Goal: Information Seeking & Learning: Understand process/instructions

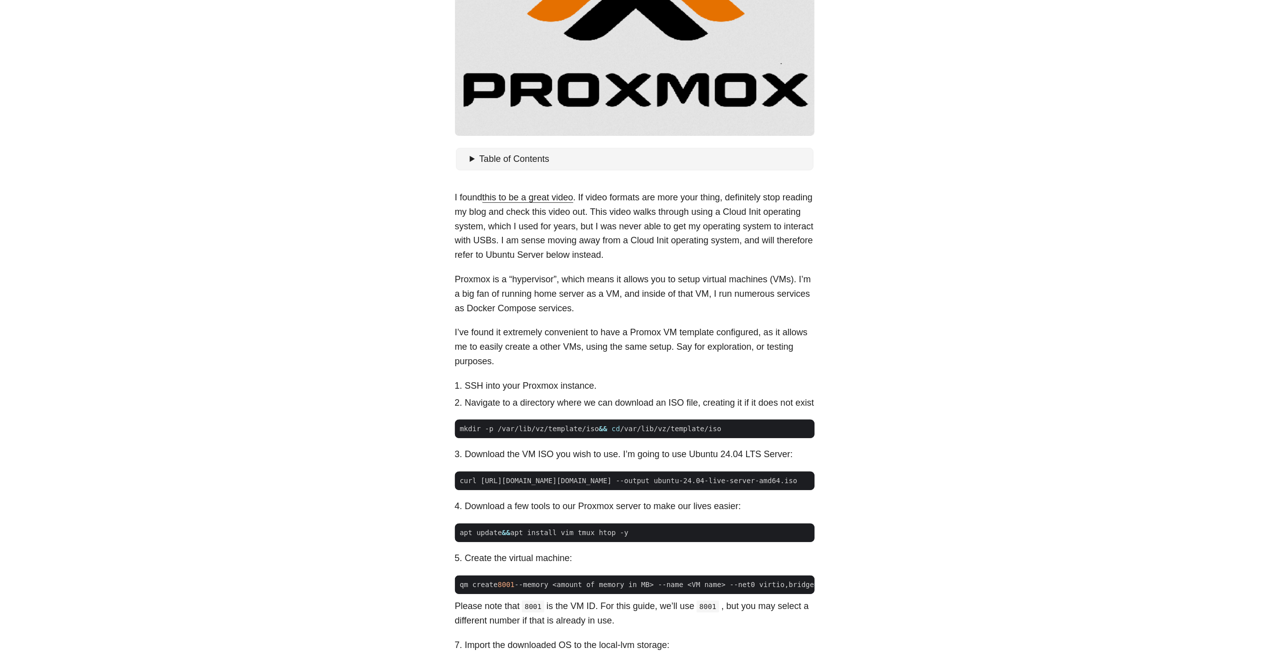
scroll to position [300, 0]
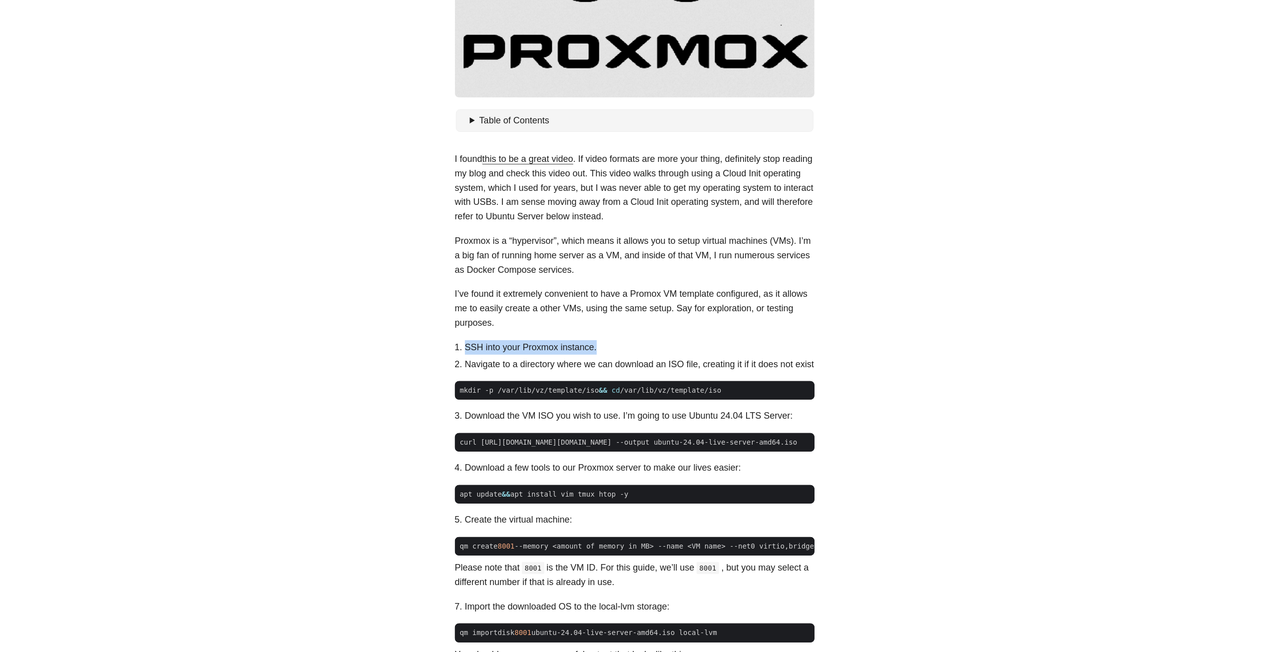
drag, startPoint x: 488, startPoint y: 346, endPoint x: 609, endPoint y: 348, distance: 120.9
click at [609, 348] on li "SSH into your Proxmox instance." at bounding box center [640, 347] width 350 height 14
drag, startPoint x: 457, startPoint y: 247, endPoint x: 728, endPoint y: 242, distance: 270.7
click at [728, 242] on p "Proxmox is a “hypervisor”, which means it allows you to setup virtual machines …" at bounding box center [635, 255] width 360 height 43
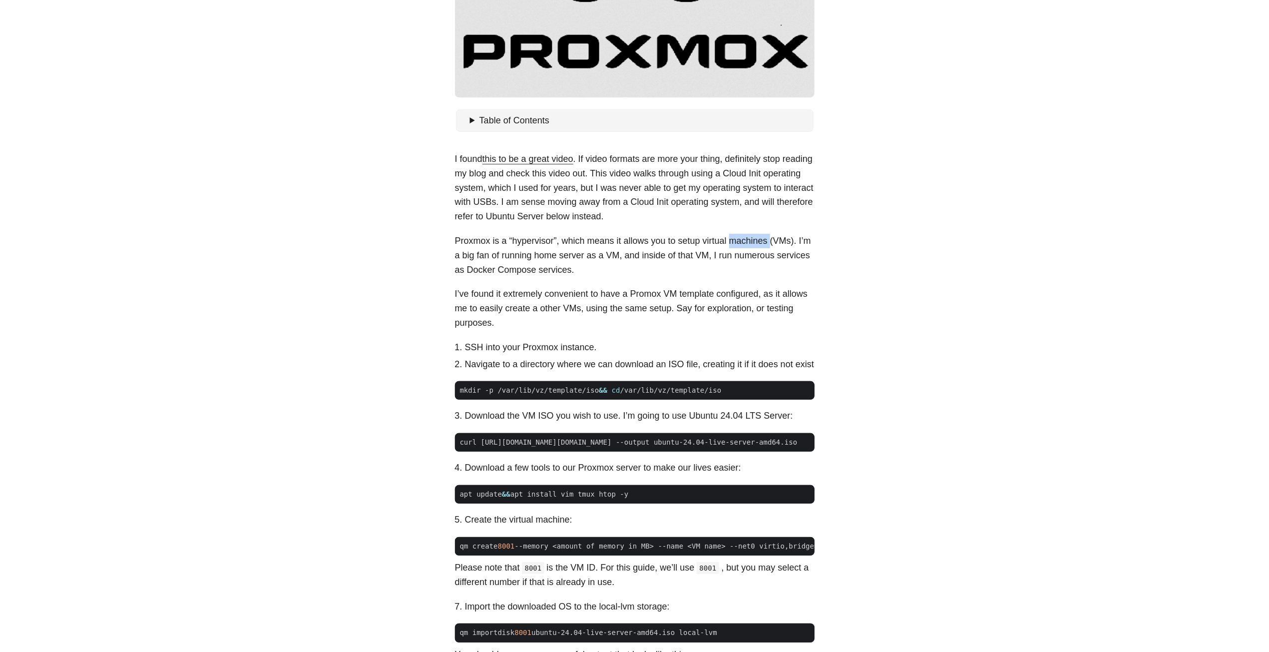
click at [728, 242] on p "Proxmox is a “hypervisor”, which means it allows you to setup virtual machines …" at bounding box center [635, 255] width 360 height 43
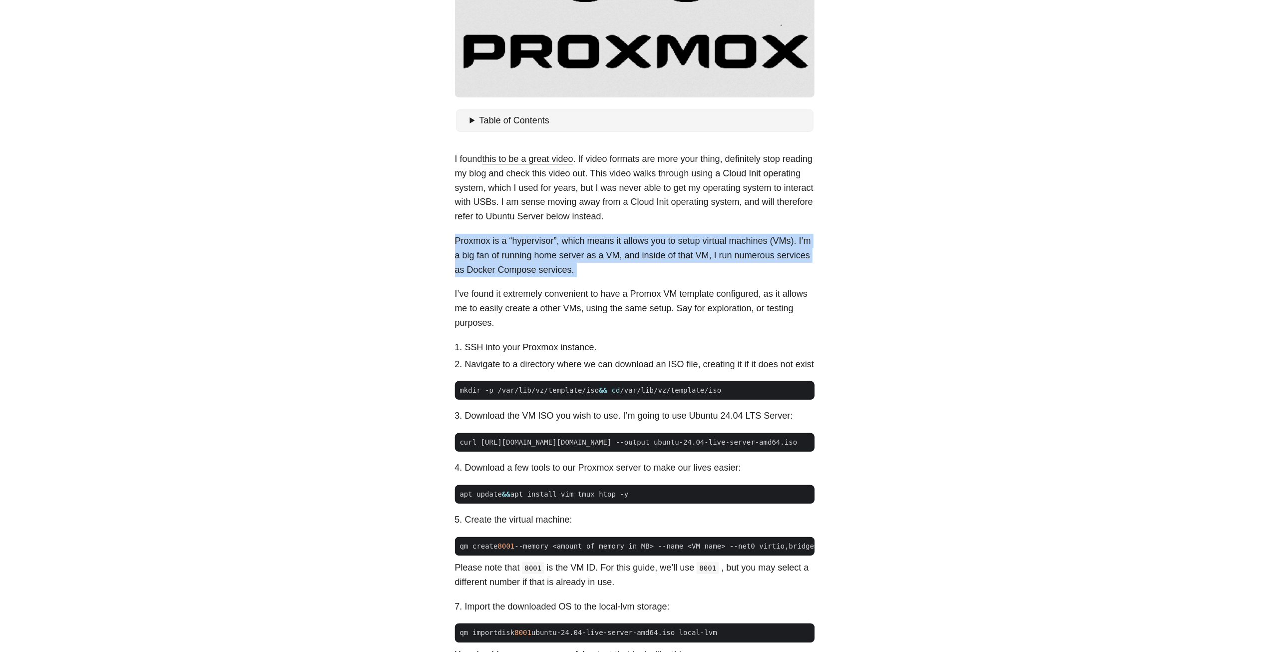
click at [728, 242] on p "Proxmox is a “hypervisor”, which means it allows you to setup virtual machines …" at bounding box center [635, 255] width 360 height 43
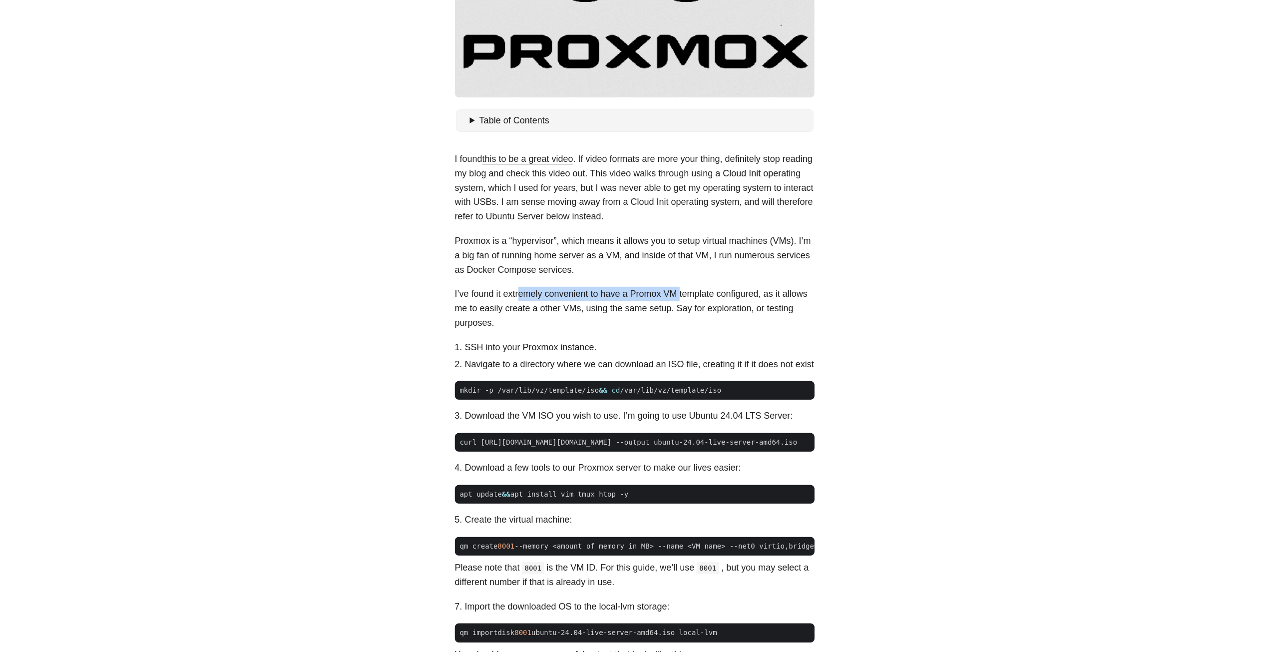
drag, startPoint x: 520, startPoint y: 295, endPoint x: 684, endPoint y: 294, distance: 163.3
click at [683, 294] on p "I’ve found it extremely convenient to have a Promox VM template configured, as …" at bounding box center [635, 308] width 360 height 43
click at [684, 294] on p "I’ve found it extremely convenient to have a Promox VM template configured, as …" at bounding box center [635, 308] width 360 height 43
drag, startPoint x: 508, startPoint y: 349, endPoint x: 599, endPoint y: 350, distance: 91.4
click at [599, 350] on li "SSH into your Proxmox instance." at bounding box center [640, 347] width 350 height 14
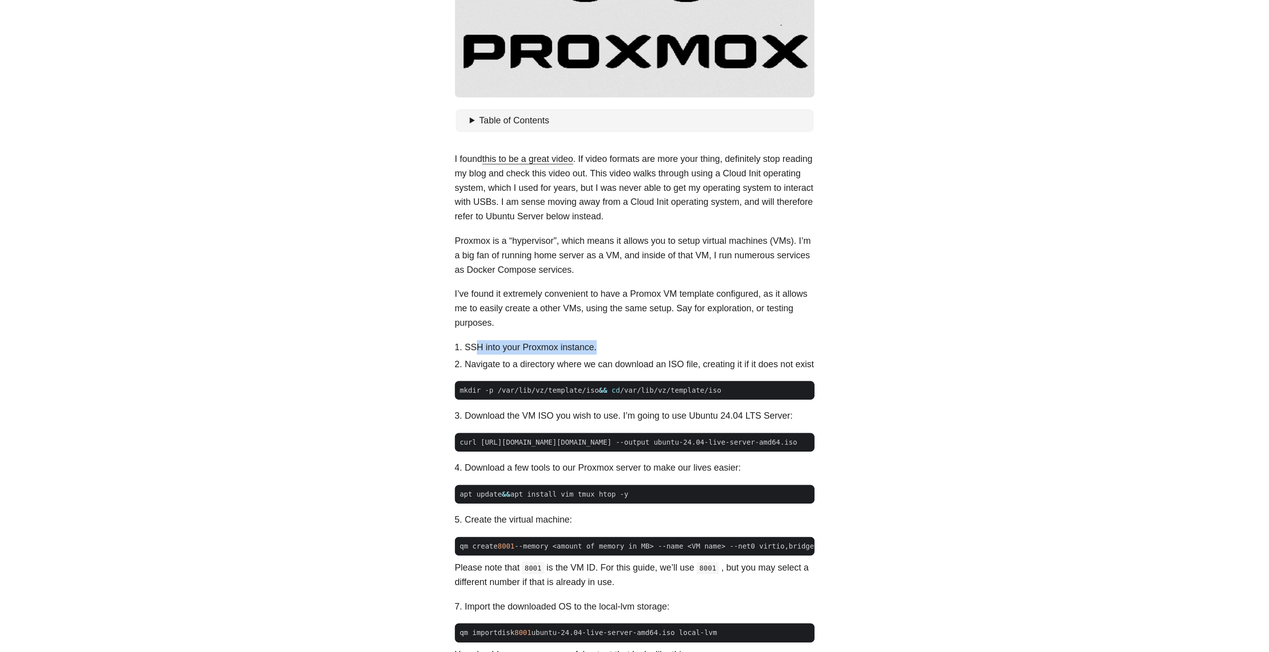
click at [599, 350] on li "SSH into your Proxmox instance." at bounding box center [640, 347] width 350 height 14
drag, startPoint x: 464, startPoint y: 363, endPoint x: 697, endPoint y: 365, distance: 232.7
click at [697, 365] on li "Navigate to a directory where we can download an ISO file, creating it if it do…" at bounding box center [640, 364] width 350 height 14
drag, startPoint x: 722, startPoint y: 364, endPoint x: 822, endPoint y: 363, distance: 100.4
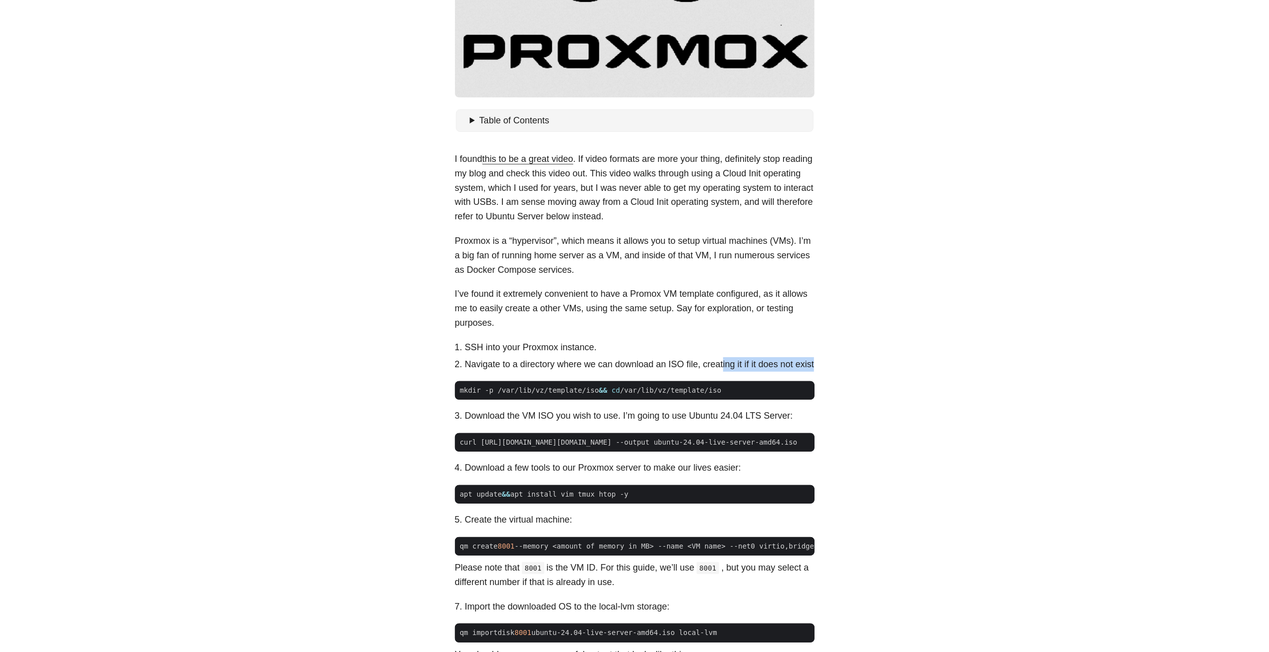
click at [822, 363] on main "How To Create A Reusable Proxmox Template [DATE] · 4 min · [PERSON_NAME] Table …" at bounding box center [634, 632] width 383 height 1804
drag, startPoint x: 617, startPoint y: 390, endPoint x: 712, endPoint y: 392, distance: 94.9
click at [712, 392] on span "mkdir -p /var/lib/vz/template/iso && cd /var/lib/vz/template/iso" at bounding box center [635, 390] width 360 height 10
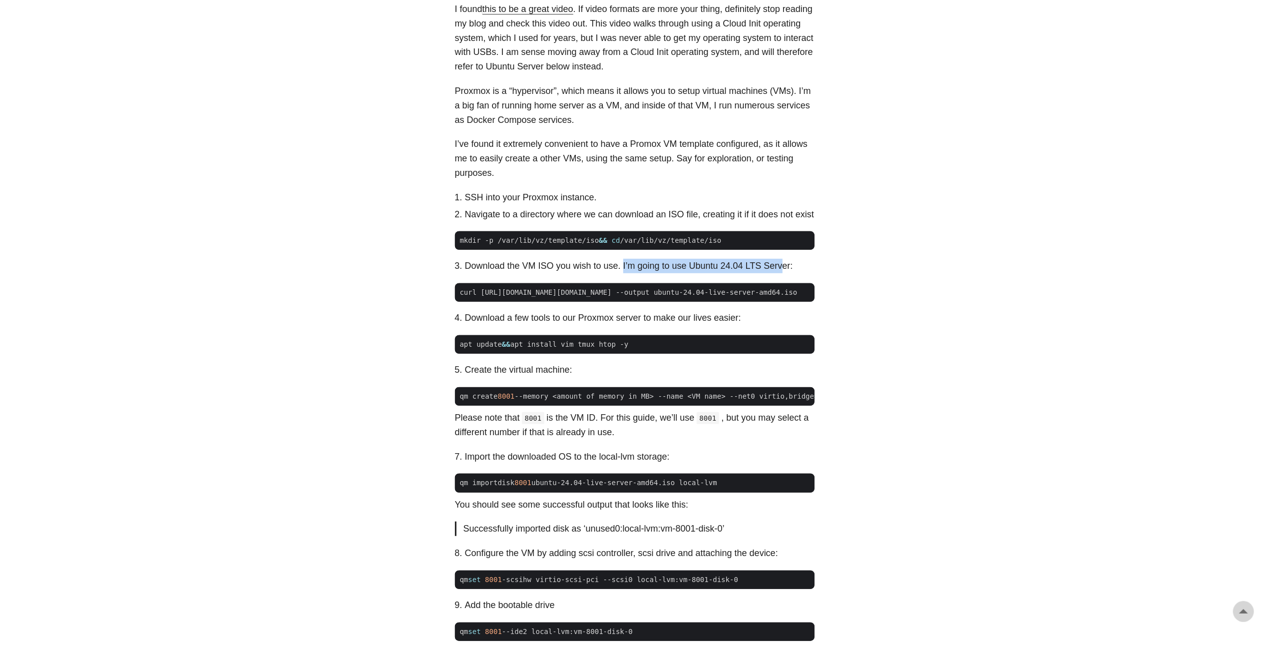
drag, startPoint x: 634, startPoint y: 266, endPoint x: 776, endPoint y: 268, distance: 142.3
click at [776, 268] on li "Download the VM ISO you wish to use. I’m going to use Ubuntu 24.04 LTS Server:" at bounding box center [640, 266] width 350 height 14
drag, startPoint x: 521, startPoint y: 321, endPoint x: 583, endPoint y: 322, distance: 61.9
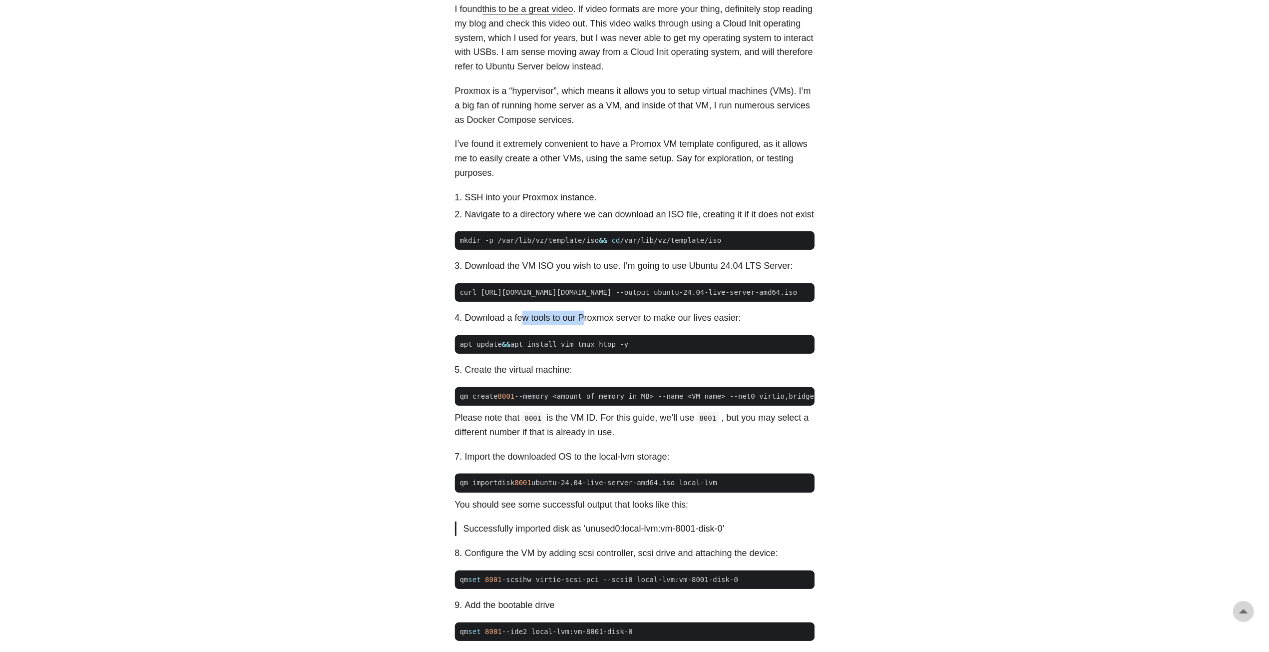
click at [583, 322] on li "Download a few tools to our Proxmox server to make our lives easier:" at bounding box center [640, 318] width 350 height 14
click at [584, 322] on li "Download a few tools to our Proxmox server to make our lives easier:" at bounding box center [640, 318] width 350 height 14
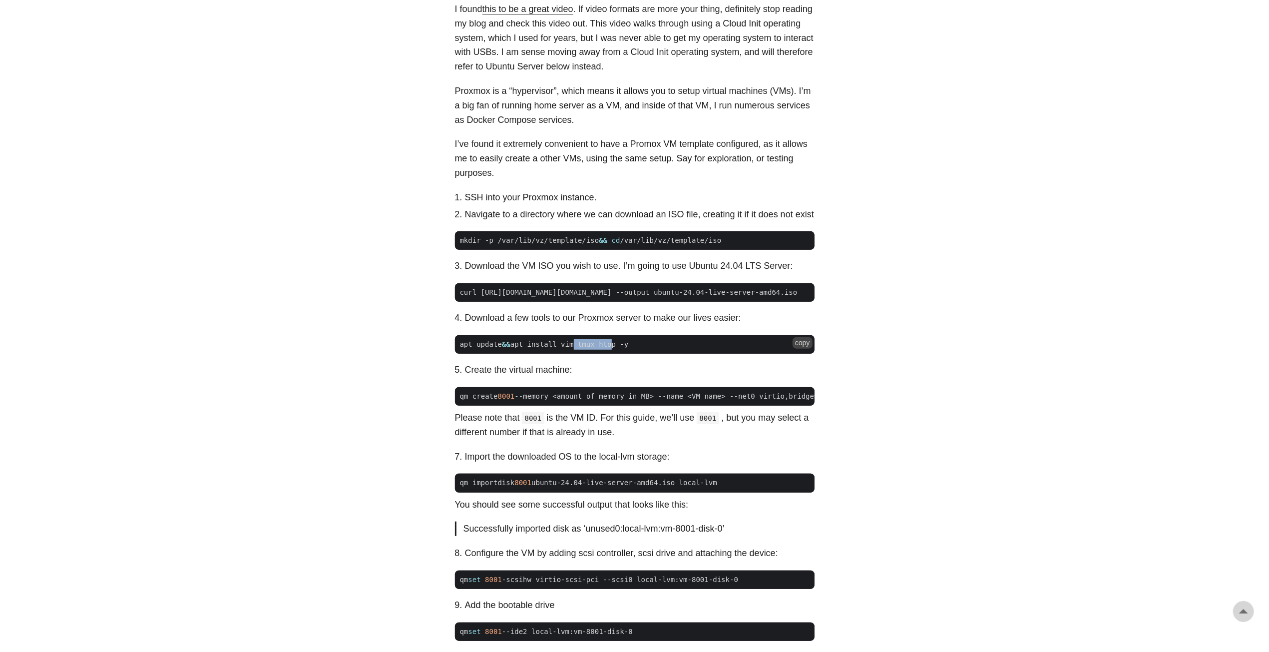
drag, startPoint x: 567, startPoint y: 352, endPoint x: 604, endPoint y: 353, distance: 37.0
click at [604, 350] on span "apt update && apt install vim tmux htop -y" at bounding box center [544, 344] width 179 height 10
drag, startPoint x: 476, startPoint y: 375, endPoint x: 556, endPoint y: 375, distance: 80.4
click at [556, 375] on li "Create the virtual machine:" at bounding box center [640, 370] width 350 height 14
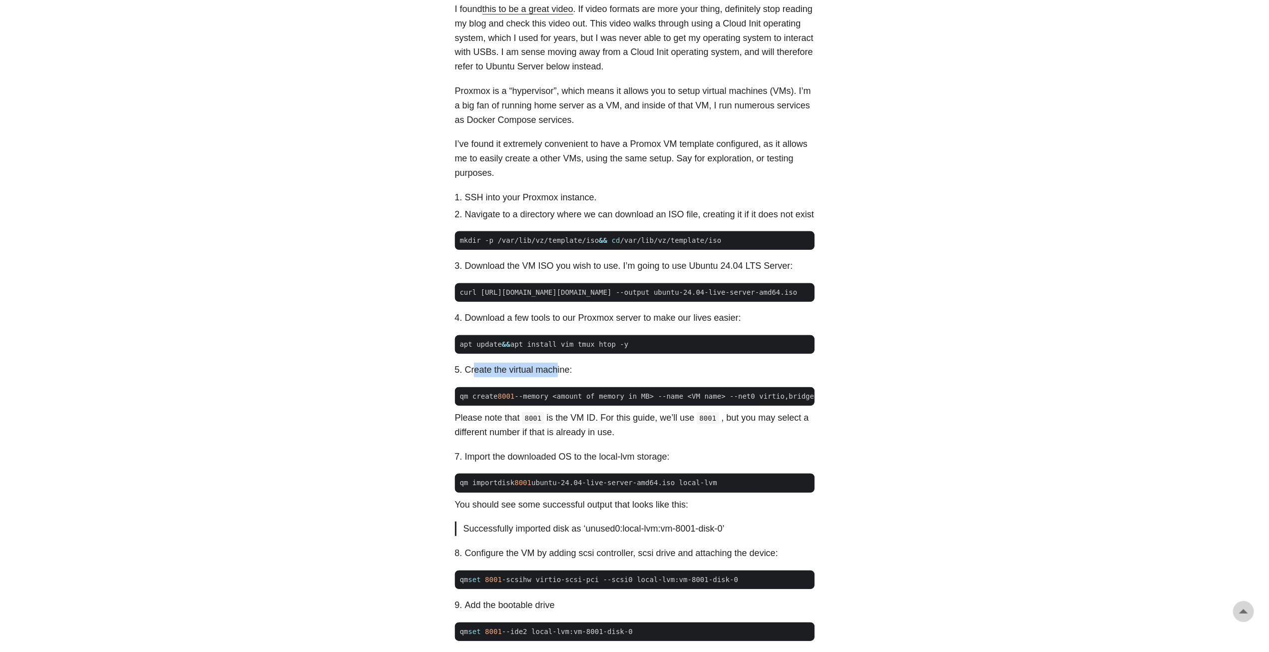
click at [556, 375] on li "Create the virtual machine:" at bounding box center [640, 370] width 350 height 14
drag, startPoint x: 467, startPoint y: 429, endPoint x: 503, endPoint y: 429, distance: 36.0
click at [503, 429] on p "Please note that 8001 is the VM ID. For this guide, we’ll use 8001 , but you ma…" at bounding box center [635, 424] width 360 height 29
drag, startPoint x: 557, startPoint y: 429, endPoint x: 608, endPoint y: 429, distance: 50.4
click at [608, 429] on p "Please note that 8001 is the VM ID. For this guide, we’ll use 8001 , but you ma…" at bounding box center [635, 424] width 360 height 29
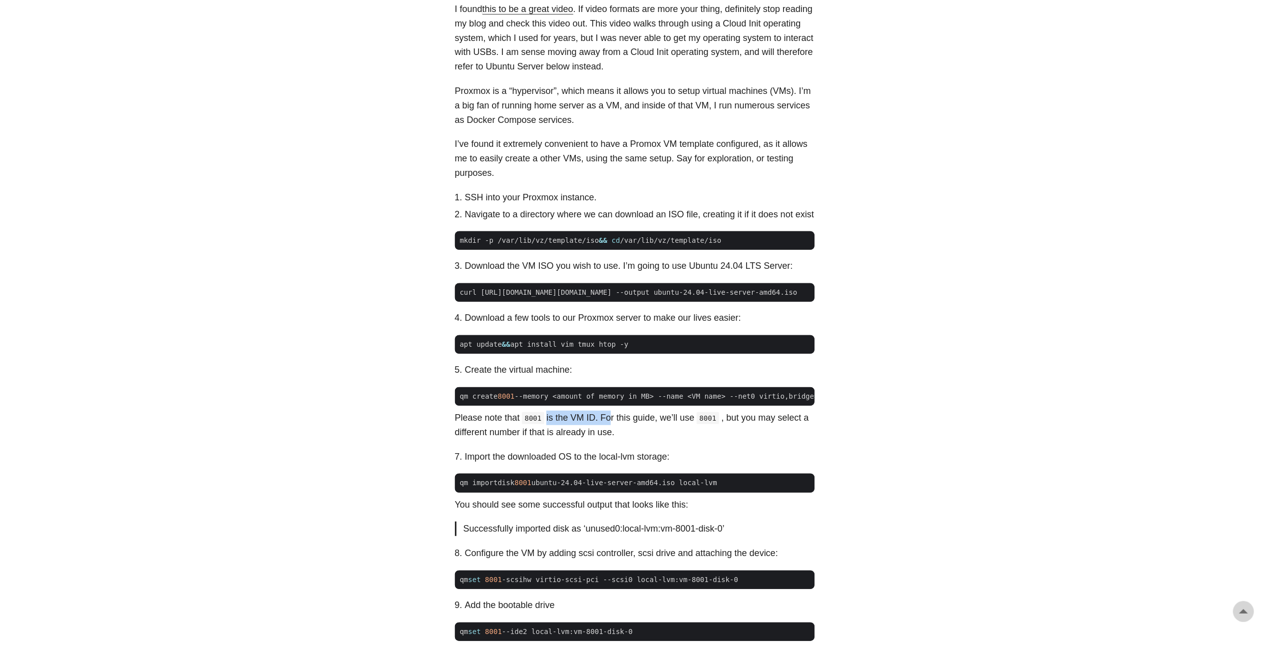
click at [608, 429] on p "Please note that 8001 is the VM ID. For this guide, we’ll use 8001 , but you ma…" at bounding box center [635, 424] width 360 height 29
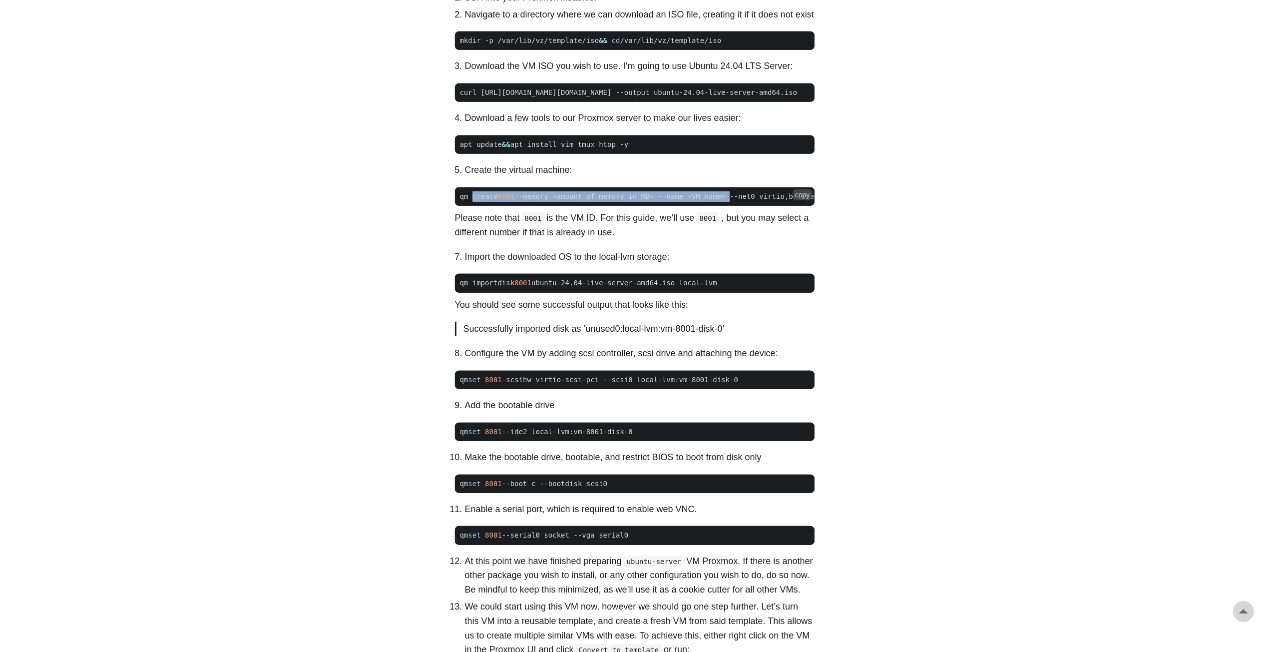
drag, startPoint x: 710, startPoint y: 202, endPoint x: 470, endPoint y: 202, distance: 239.2
click at [470, 202] on span "qm create 8001 --memory <amount of memory in MB> --name <VM name> --net0 virtio…" at bounding box center [649, 196] width 389 height 10
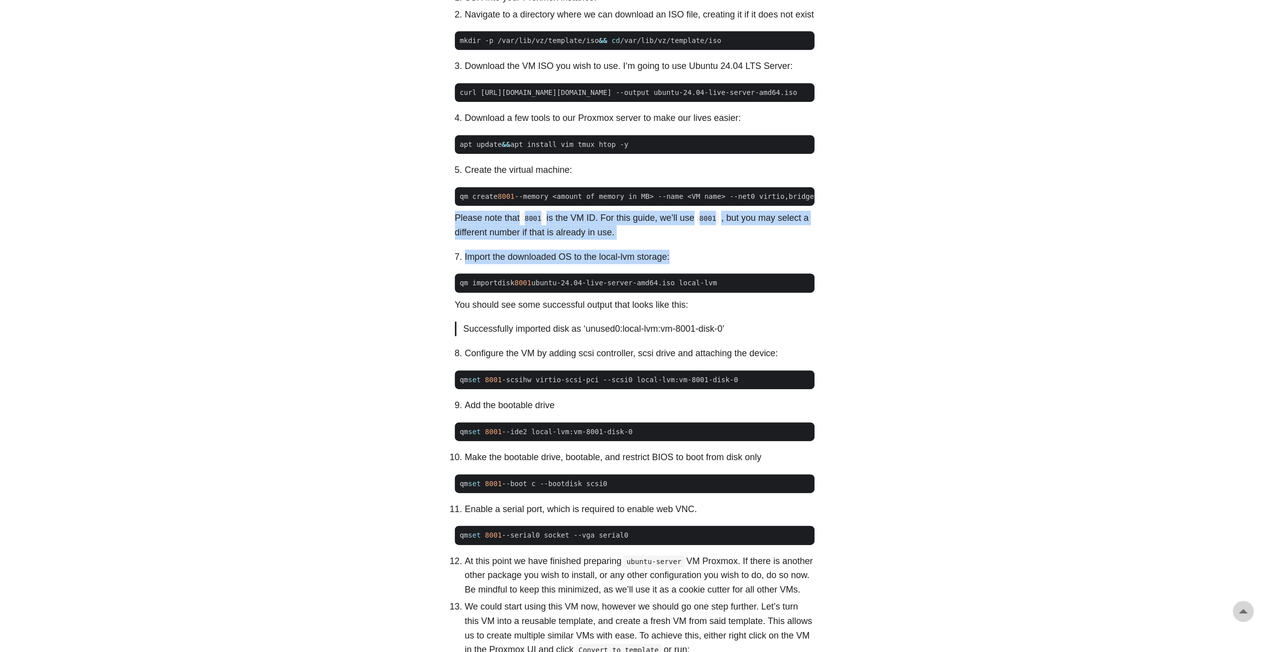
drag, startPoint x: 456, startPoint y: 230, endPoint x: 675, endPoint y: 254, distance: 220.1
click at [675, 254] on div "I found this to be a great video . If video formats are more your thing, defini…" at bounding box center [635, 420] width 360 height 1236
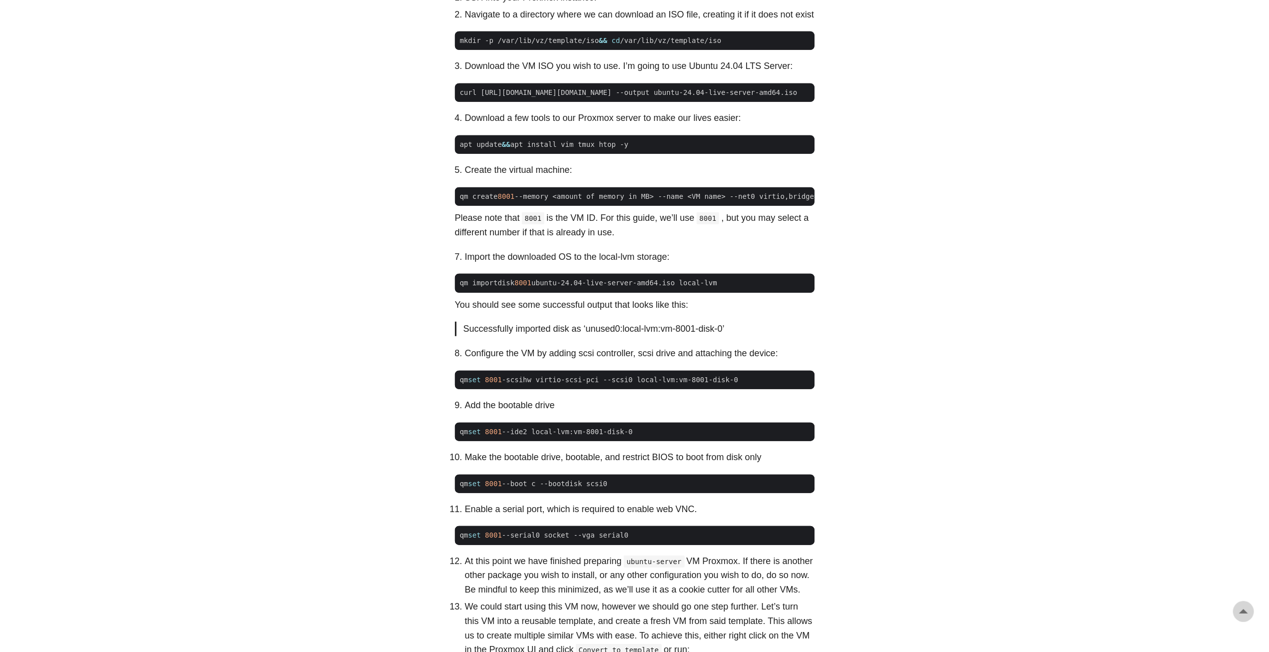
click at [479, 264] on li "Import the downloaded OS to the local-lvm storage:" at bounding box center [640, 257] width 350 height 14
click at [480, 264] on li "Import the downloaded OS to the local-lvm storage:" at bounding box center [640, 257] width 350 height 14
click at [546, 264] on li "Import the downloaded OS to the local-lvm storage:" at bounding box center [640, 257] width 350 height 14
drag, startPoint x: 568, startPoint y: 271, endPoint x: 669, endPoint y: 272, distance: 101.4
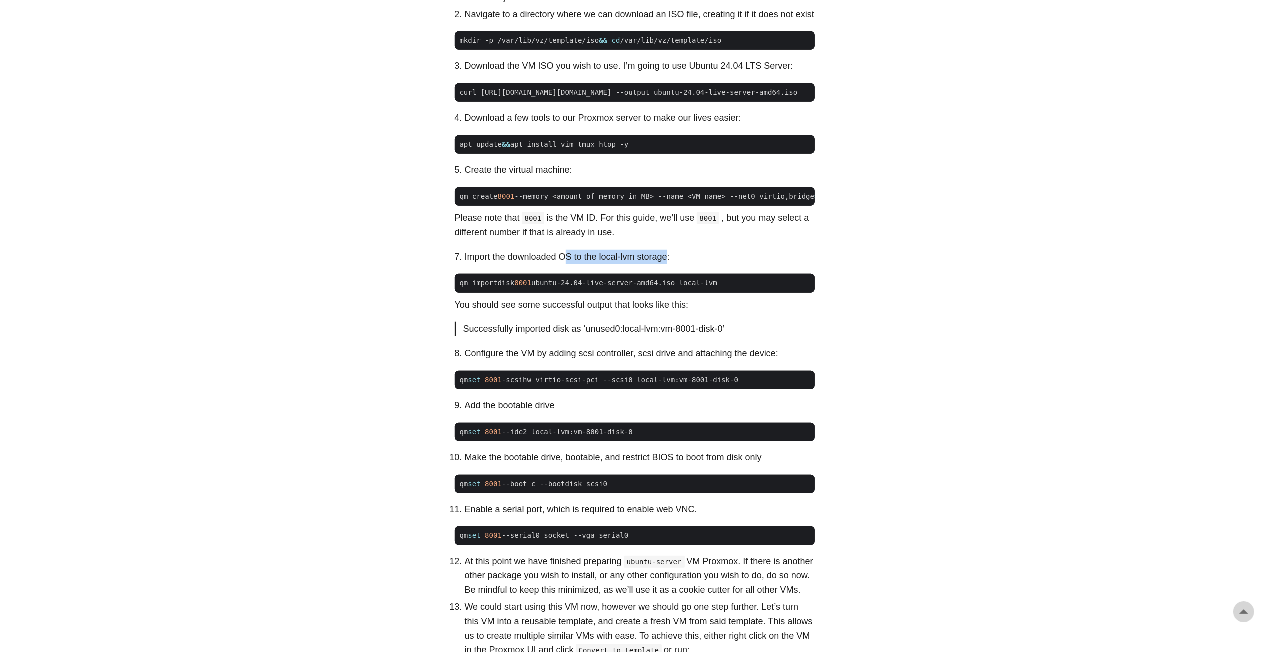
click at [669, 264] on li "Import the downloaded OS to the local-lvm storage:" at bounding box center [640, 257] width 350 height 14
drag, startPoint x: 463, startPoint y: 293, endPoint x: 509, endPoint y: 294, distance: 45.4
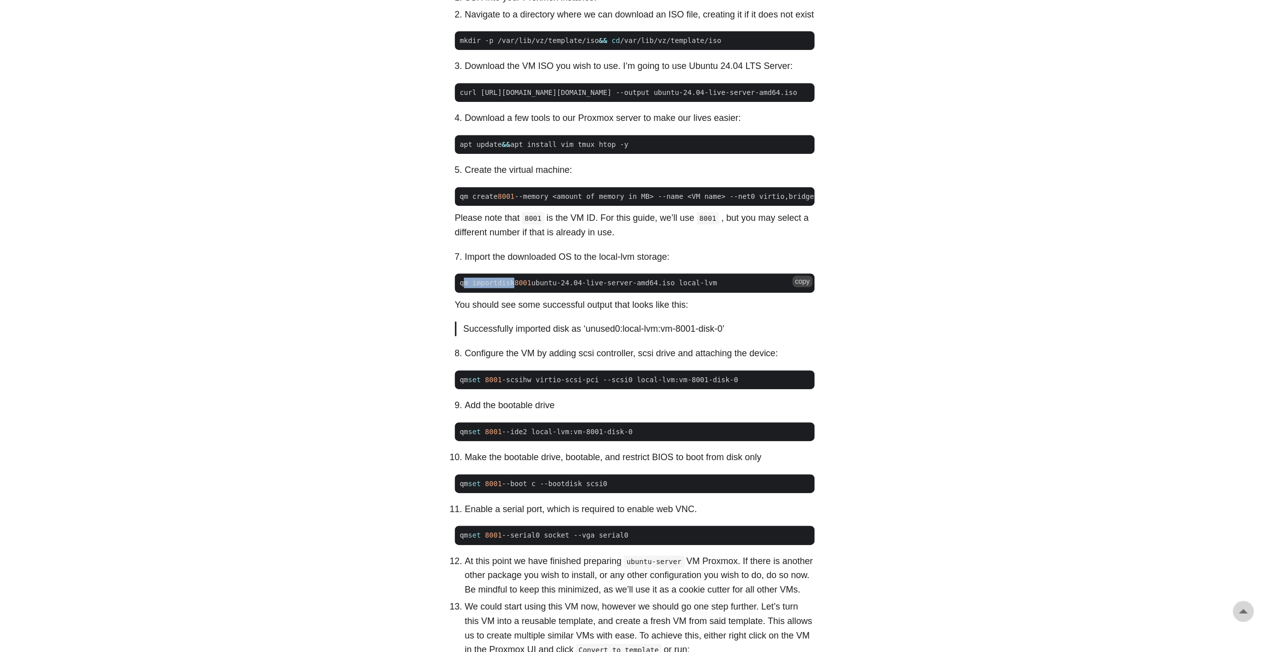
click at [509, 288] on span "qm importdisk 8001 ubuntu-24.04-live-server-amd64.iso local-lvm" at bounding box center [588, 283] width 267 height 10
click at [503, 264] on li "Import the downloaded OS to the local-lvm storage:" at bounding box center [640, 257] width 350 height 14
click at [502, 264] on li "Import the downloaded OS to the local-lvm storage:" at bounding box center [640, 257] width 350 height 14
click at [597, 264] on li "Import the downloaded OS to the local-lvm storage:" at bounding box center [640, 257] width 350 height 14
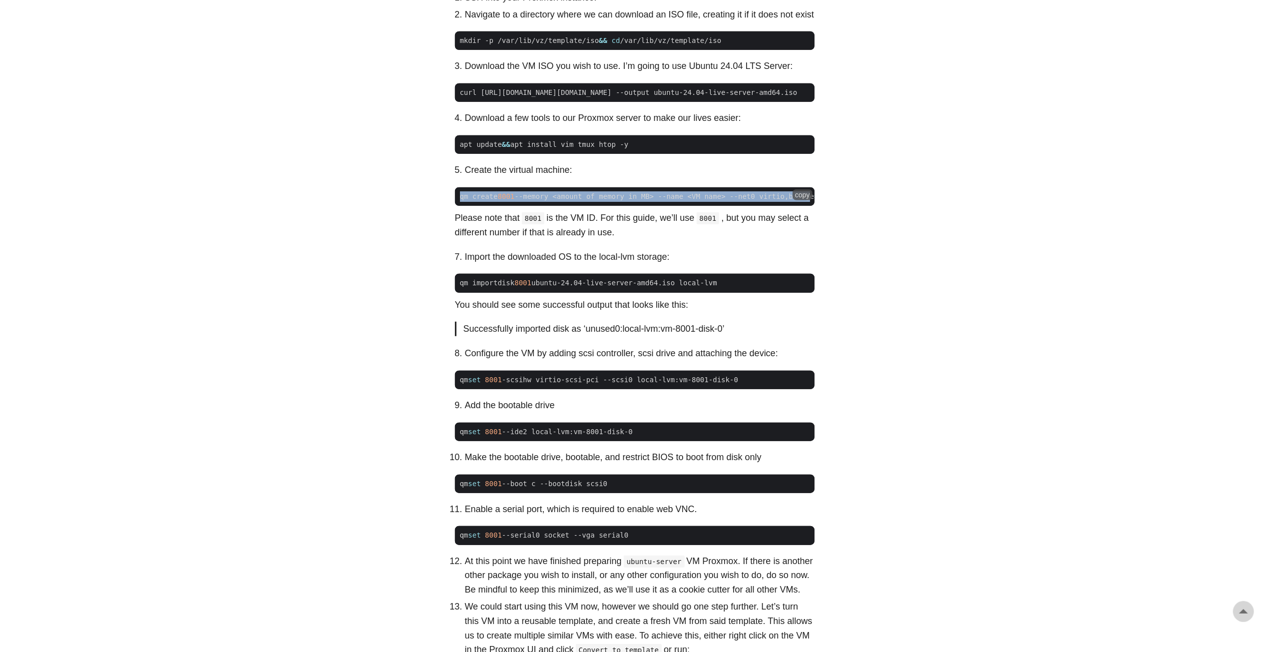
drag, startPoint x: 460, startPoint y: 204, endPoint x: 783, endPoint y: 199, distance: 323.1
click at [783, 199] on span "qm create 8001 --memory <amount of memory in MB> --name <VM name> --net0 virtio…" at bounding box center [649, 196] width 389 height 10
drag, startPoint x: 742, startPoint y: 203, endPoint x: 542, endPoint y: 206, distance: 199.7
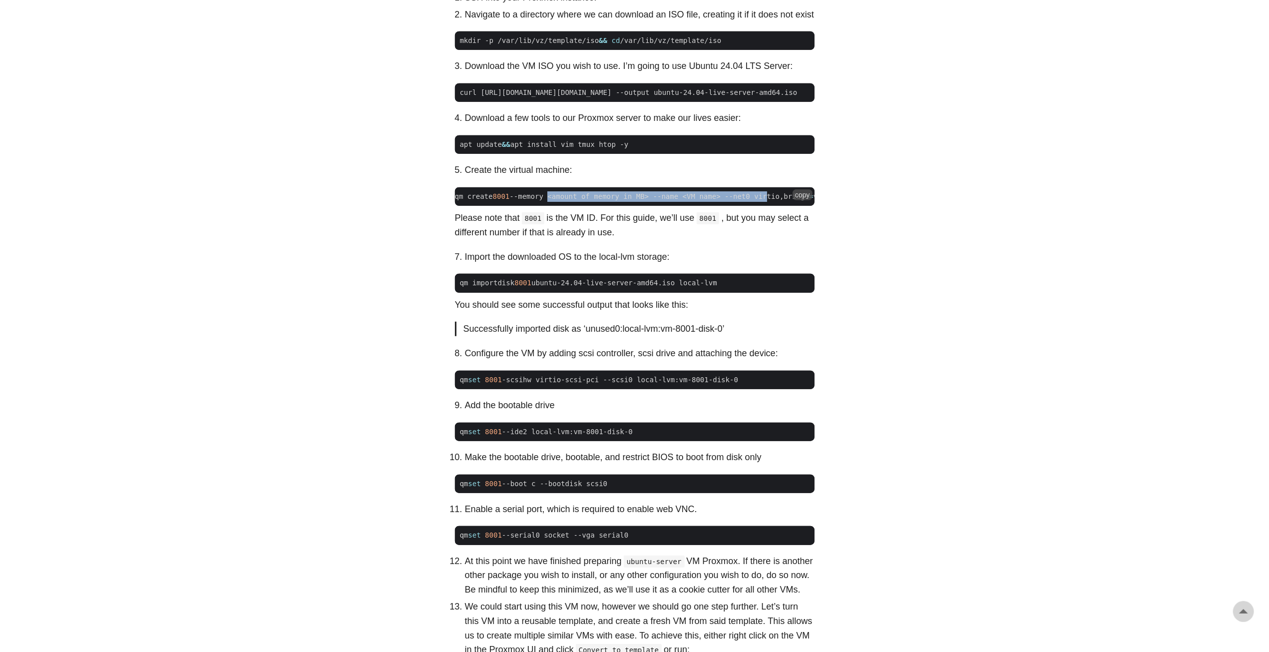
click at [542, 202] on span "qm create 8001 --memory <amount of memory in MB> --name <VM name> --net0 virtio…" at bounding box center [644, 196] width 389 height 10
click at [545, 199] on span "qm create 8001 --memory <amount of memory in MB> --name <VM name> --net0 virtio…" at bounding box center [644, 196] width 389 height 10
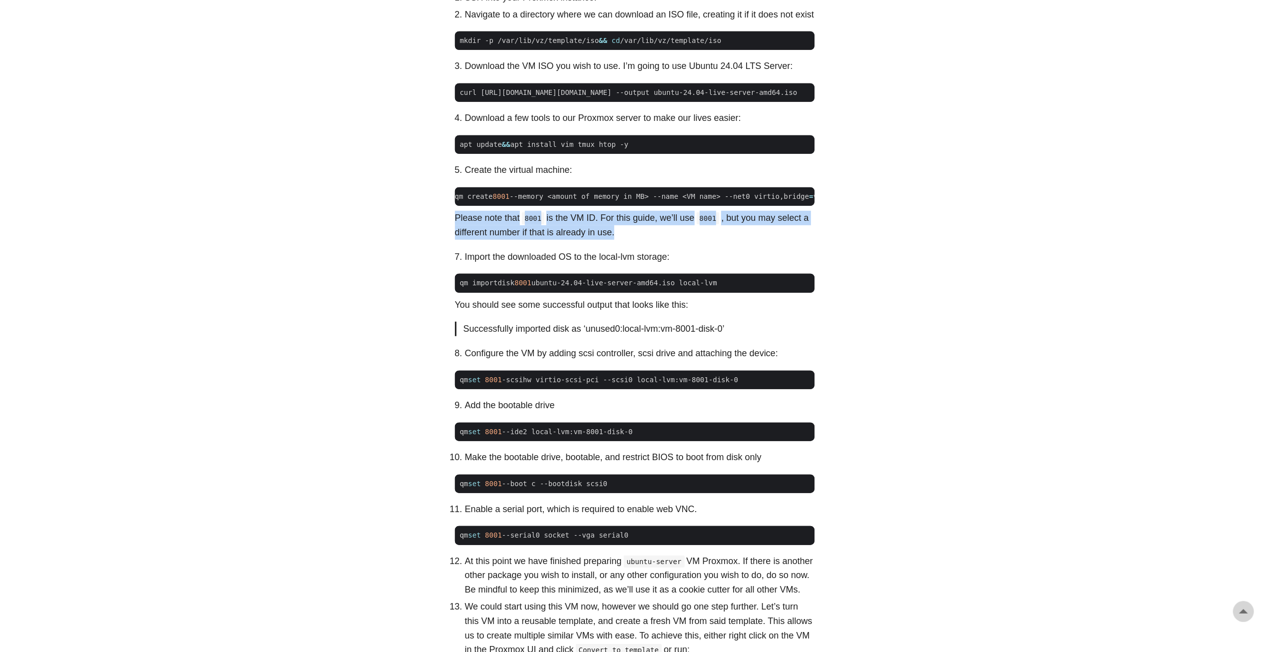
drag, startPoint x: 478, startPoint y: 226, endPoint x: 615, endPoint y: 241, distance: 138.2
click at [615, 240] on p "Please note that 8001 is the VM ID. For this guide, we’ll use 8001 , but you ma…" at bounding box center [635, 225] width 360 height 29
click at [612, 240] on p "Please note that 8001 is the VM ID. For this guide, we’ll use 8001 , but you ma…" at bounding box center [635, 225] width 360 height 29
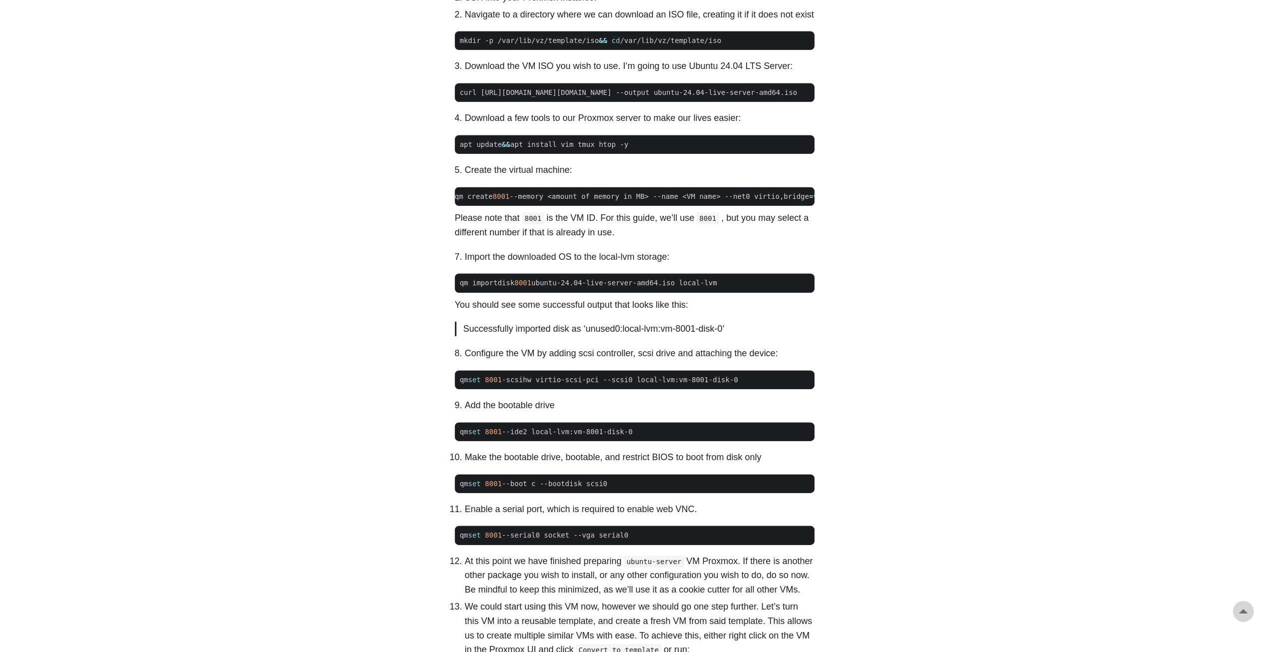
click at [571, 254] on div "I found this to be a great video . If video formats are more your thing, defini…" at bounding box center [635, 420] width 360 height 1236
drag, startPoint x: 461, startPoint y: 234, endPoint x: 549, endPoint y: 235, distance: 88.4
click at [549, 235] on p "Please note that 8001 is the VM ID. For this guide, we’ll use 8001 , but you ma…" at bounding box center [635, 225] width 360 height 29
drag, startPoint x: 475, startPoint y: 269, endPoint x: 556, endPoint y: 269, distance: 81.4
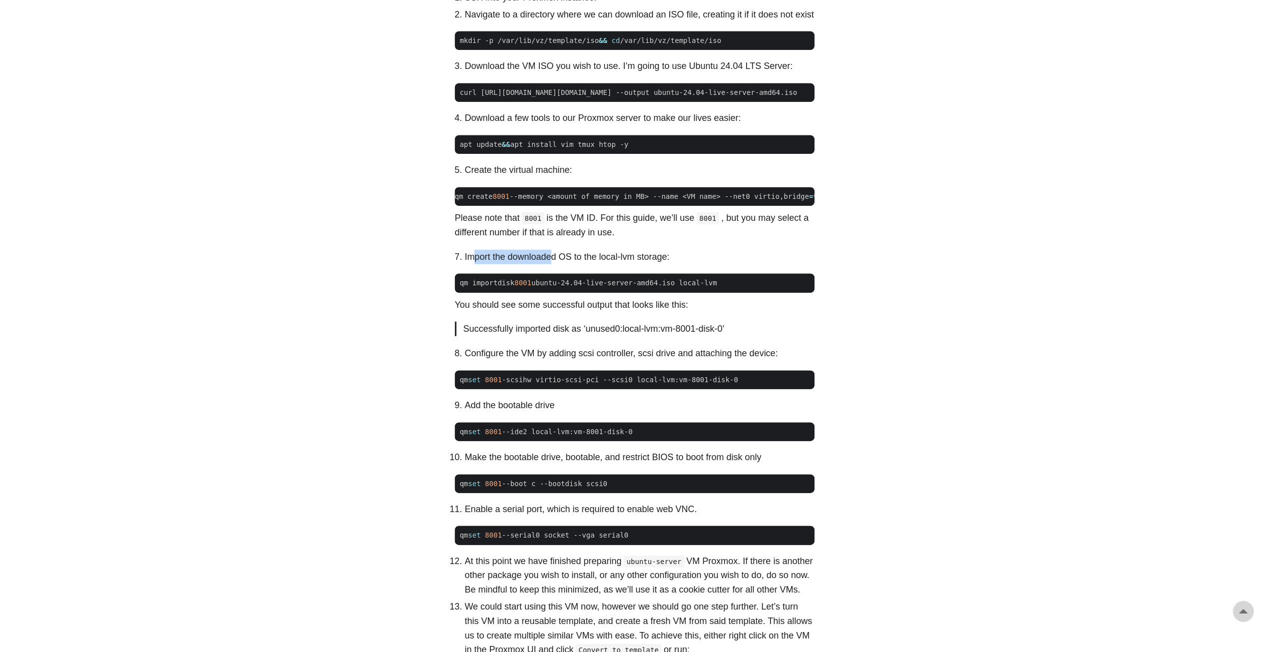
click at [552, 264] on li "Import the downloaded OS to the local-lvm storage:" at bounding box center [640, 257] width 350 height 14
drag, startPoint x: 571, startPoint y: 268, endPoint x: 461, endPoint y: 272, distance: 109.9
click at [465, 264] on li "Import the downloaded OS to the local-lvm storage:" at bounding box center [640, 257] width 350 height 14
drag, startPoint x: 672, startPoint y: 268, endPoint x: 470, endPoint y: 272, distance: 201.8
click at [470, 264] on li "Import the downloaded OS to the local-lvm storage:" at bounding box center [640, 257] width 350 height 14
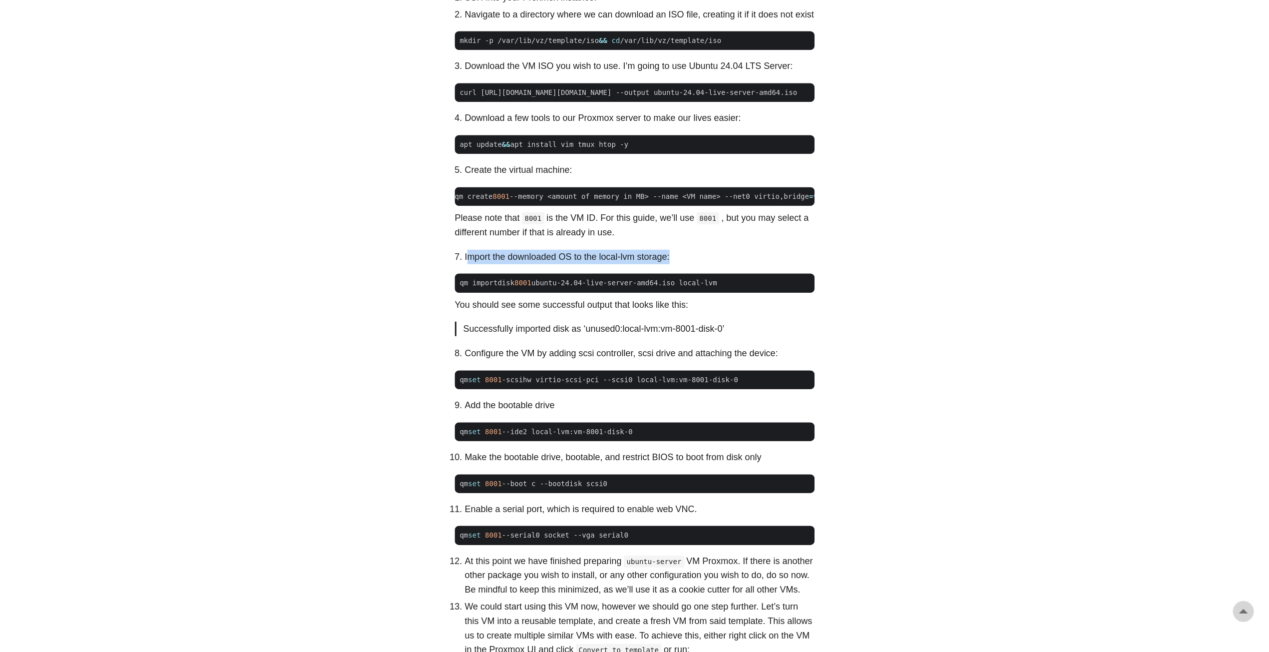
click at [470, 264] on li "Import the downloaded OS to the local-lvm storage:" at bounding box center [640, 257] width 350 height 14
drag, startPoint x: 624, startPoint y: 269, endPoint x: 659, endPoint y: 271, distance: 35.0
click at [659, 264] on li "Import the downloaded OS to the local-lvm storage:" at bounding box center [640, 257] width 350 height 14
drag, startPoint x: 512, startPoint y: 295, endPoint x: 530, endPoint y: 295, distance: 18.5
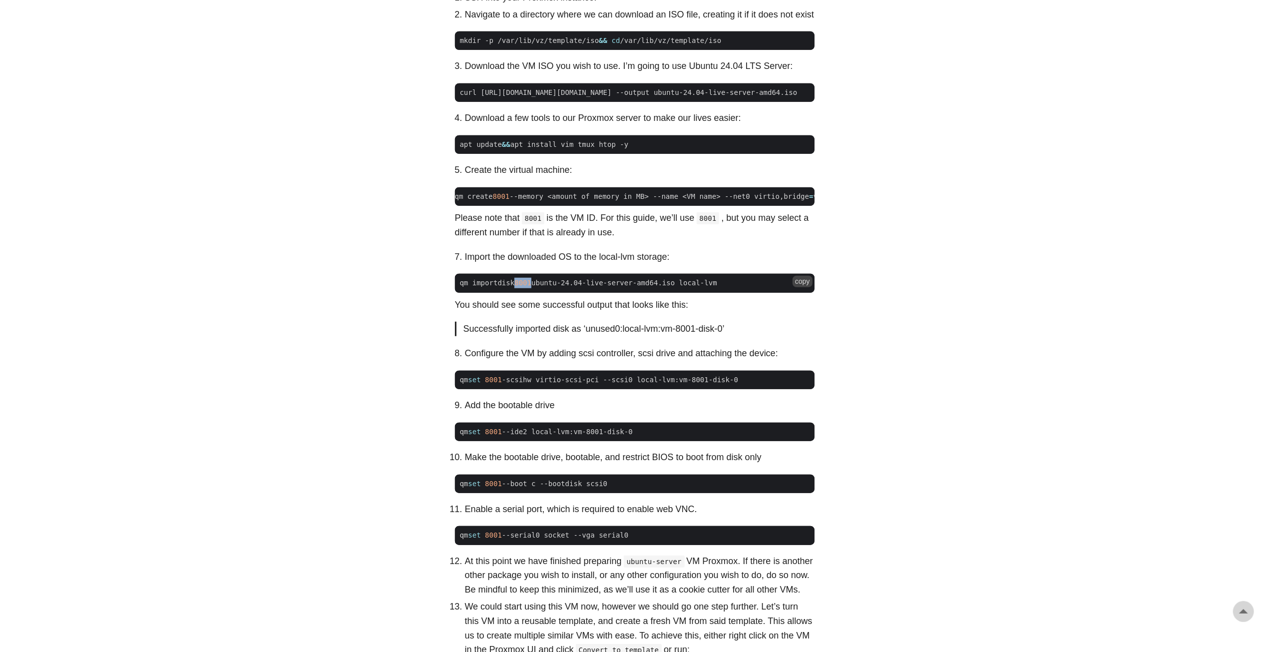
click at [530, 288] on span "qm importdisk 8001 ubuntu-24.04-live-server-amd64.iso local-lvm" at bounding box center [588, 283] width 267 height 10
drag, startPoint x: 532, startPoint y: 290, endPoint x: 662, endPoint y: 294, distance: 129.9
click at [662, 288] on span "qm importdisk 8001 ubuntu-24.04-live-server-amd64.iso local-lvm" at bounding box center [588, 283] width 267 height 10
click at [676, 288] on span "qm importdisk 8001 ubuntu-24.04-live-server-amd64.iso local-lvm" at bounding box center [588, 283] width 267 height 10
drag, startPoint x: 667, startPoint y: 295, endPoint x: 711, endPoint y: 294, distance: 43.9
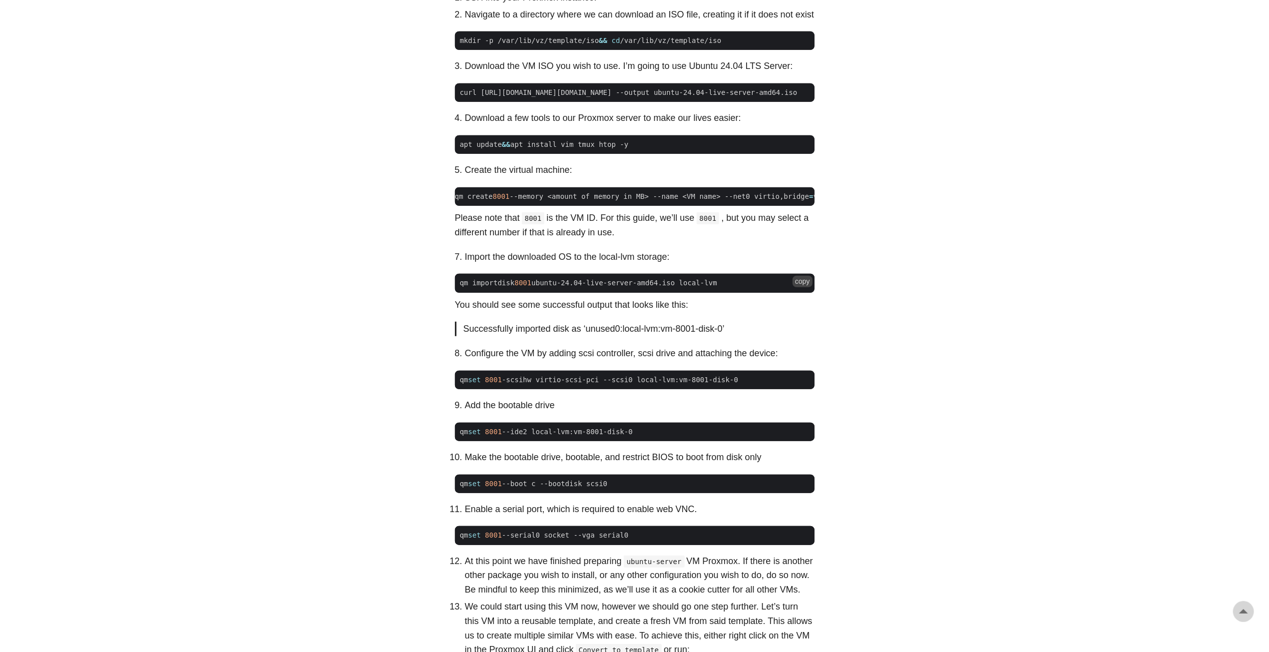
click at [711, 288] on span "qm importdisk 8001 ubuntu-24.04-live-server-amd64.iso local-lvm" at bounding box center [635, 283] width 360 height 10
drag, startPoint x: 468, startPoint y: 320, endPoint x: 536, endPoint y: 319, distance: 67.9
click at [536, 312] on p "You should see some successful output that looks like this:" at bounding box center [635, 305] width 360 height 14
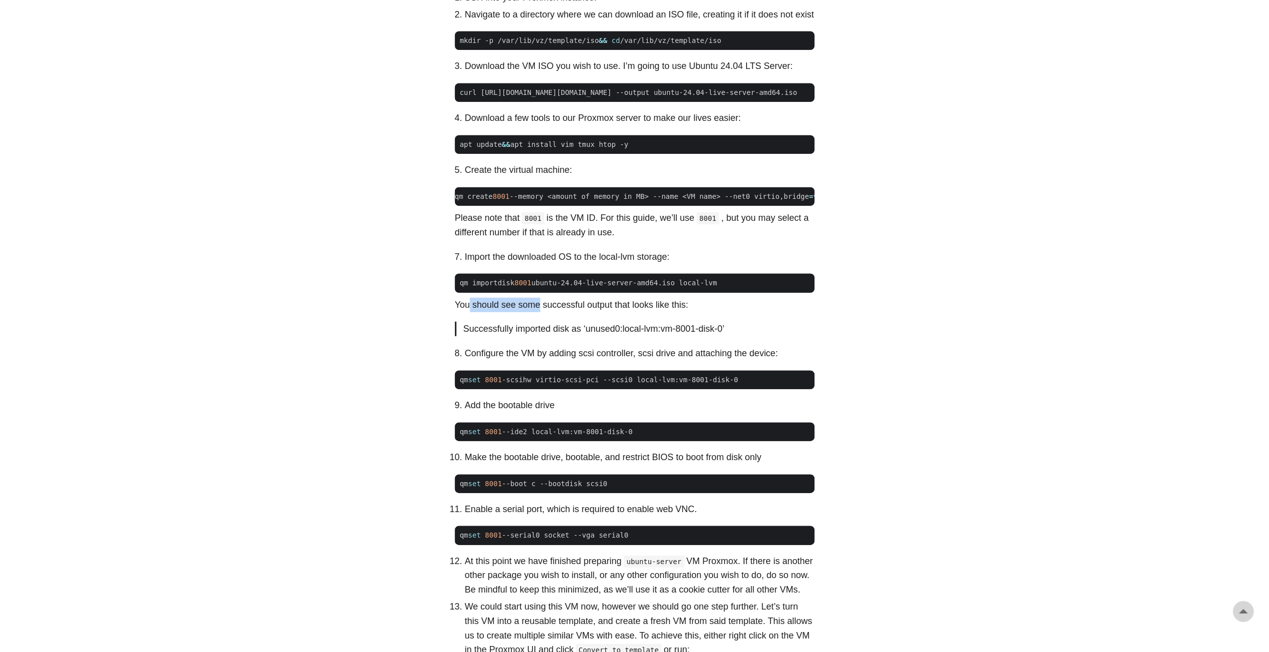
click at [536, 312] on p "You should see some successful output that looks like this:" at bounding box center [635, 305] width 360 height 14
click at [539, 312] on p "You should see some successful output that looks like this:" at bounding box center [635, 305] width 360 height 14
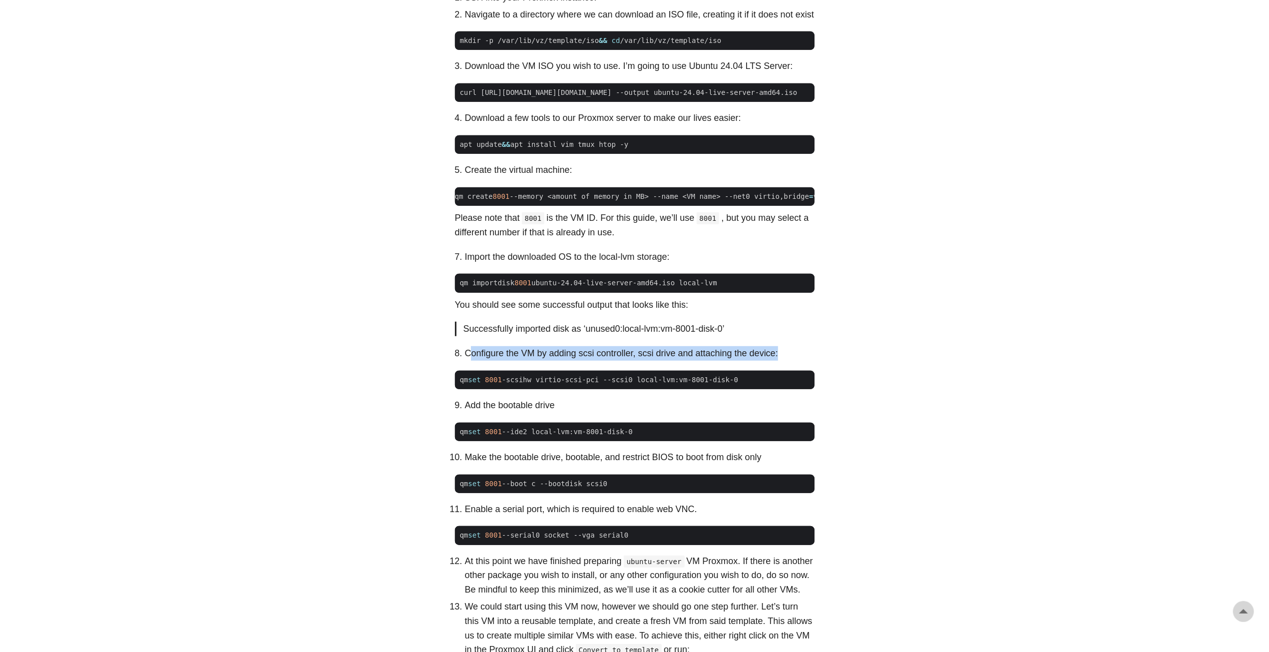
drag, startPoint x: 468, startPoint y: 367, endPoint x: 786, endPoint y: 368, distance: 317.6
click at [786, 361] on li "Configure the VM by adding scsi controller, scsi drive and attaching the device:" at bounding box center [640, 353] width 350 height 14
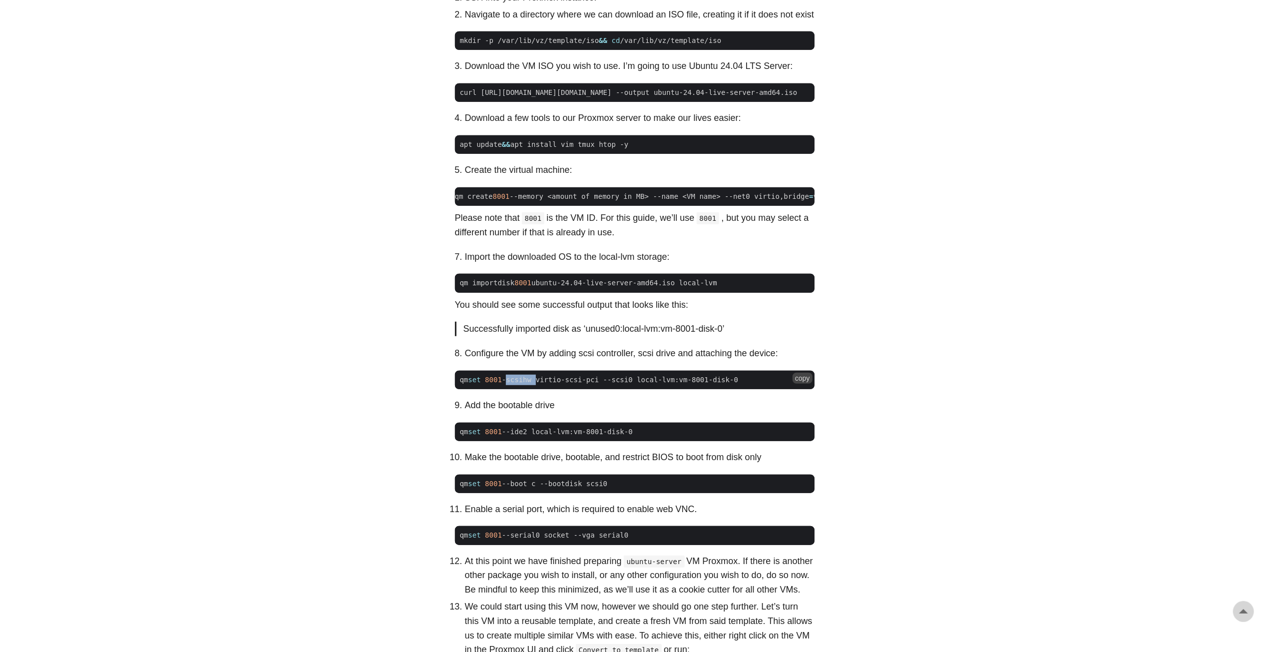
drag, startPoint x: 507, startPoint y: 391, endPoint x: 533, endPoint y: 391, distance: 26.0
click at [533, 385] on span "qm set 8001 -scsihw virtio-scsi-pci --scsi0 local-lvm:vm-8001-disk-0" at bounding box center [599, 379] width 289 height 10
drag, startPoint x: 535, startPoint y: 390, endPoint x: 595, endPoint y: 389, distance: 59.4
click at [595, 385] on span "qm set 8001 -scsihw virtio-scsi-pci --scsi0 local-lvm:vm-8001-disk-0" at bounding box center [599, 379] width 289 height 10
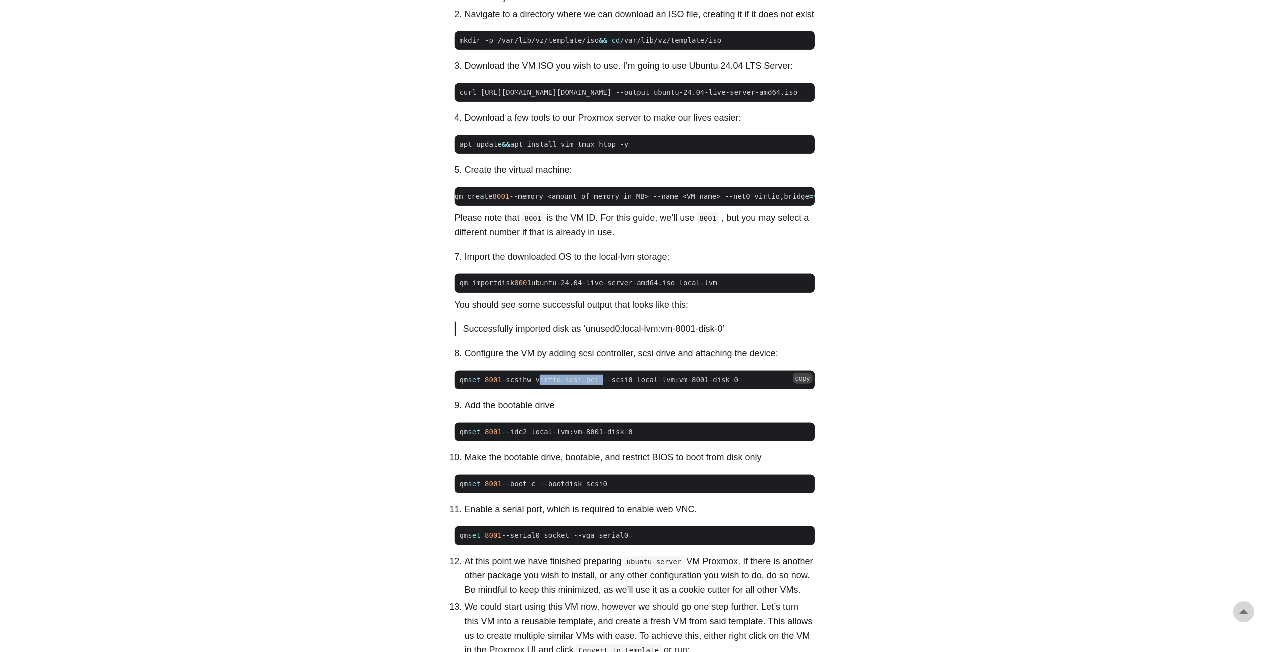
click at [595, 385] on span "qm set 8001 -scsihw virtio-scsi-pci --scsi0 local-lvm:vm-8001-disk-0" at bounding box center [599, 379] width 289 height 10
click at [606, 385] on span "qm set 8001 -scsihw virtio-scsi-pci --scsi0 local-lvm:vm-8001-disk-0" at bounding box center [599, 379] width 289 height 10
drag, startPoint x: 723, startPoint y: 390, endPoint x: 432, endPoint y: 396, distance: 290.7
click at [432, 396] on body "[PERSON_NAME] Home About Posts Tags Archive Resume" at bounding box center [634, 282] width 1269 height 1863
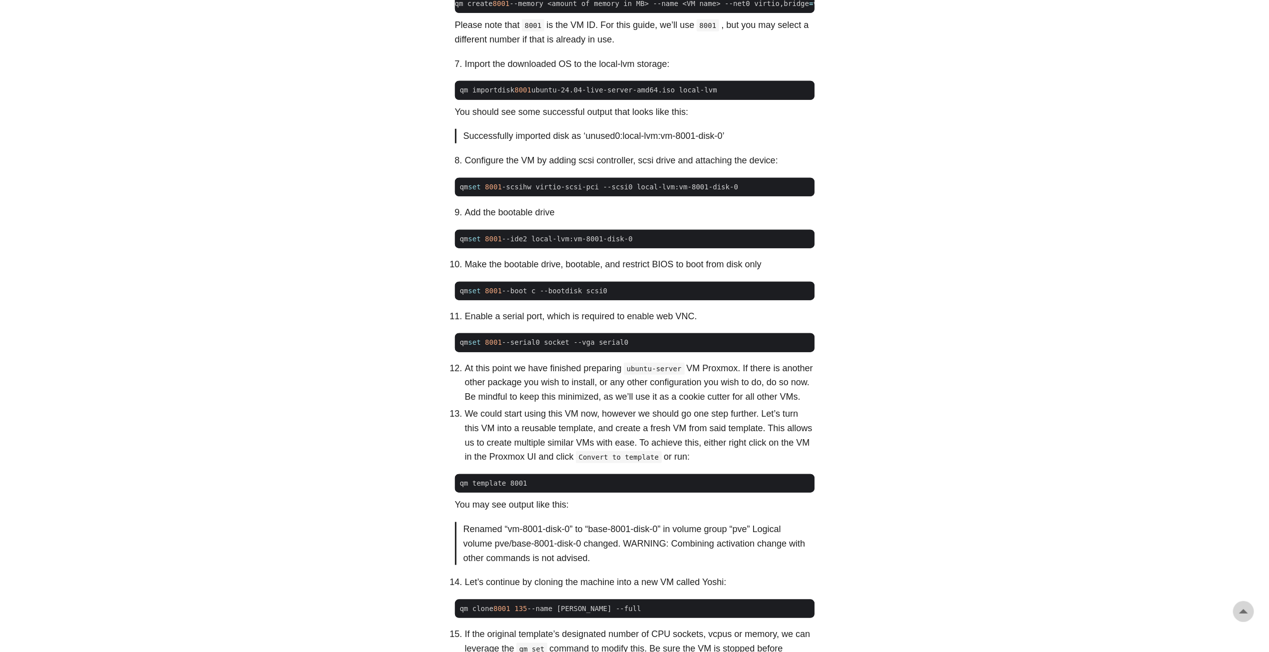
scroll to position [849, 0]
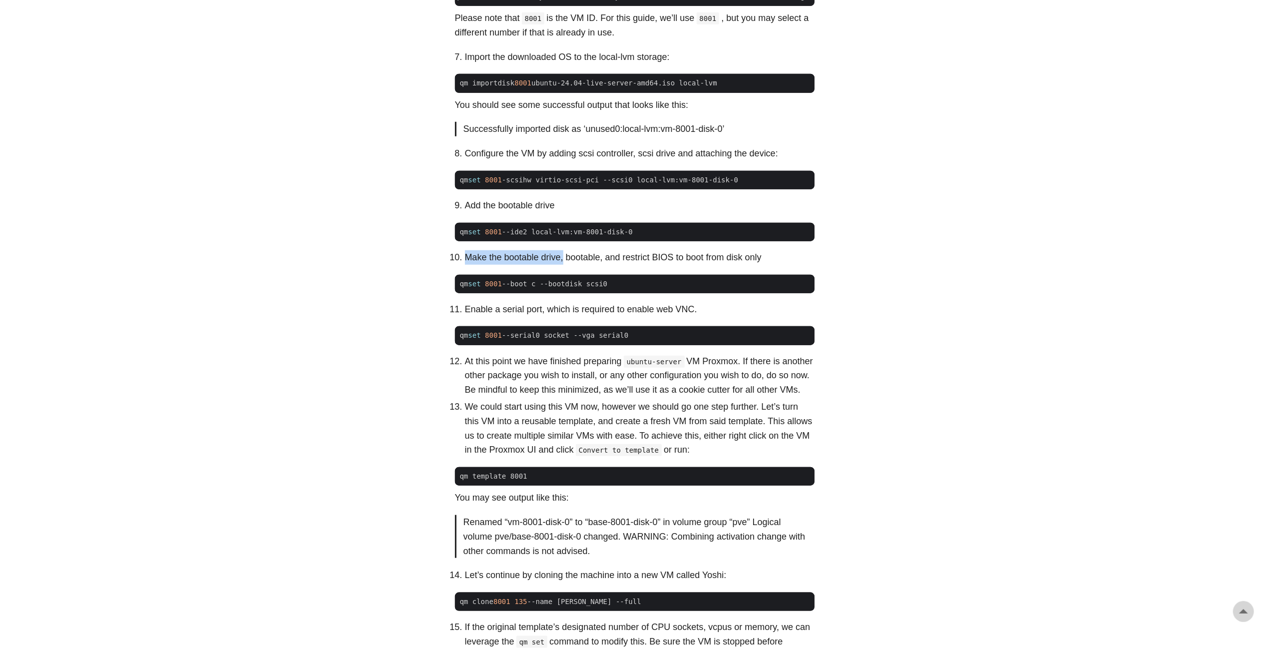
drag, startPoint x: 467, startPoint y: 270, endPoint x: 563, endPoint y: 270, distance: 96.4
click at [563, 265] on li "Make the bootable drive, bootable, and restrict BIOS to boot from disk only" at bounding box center [640, 257] width 350 height 14
drag, startPoint x: 469, startPoint y: 319, endPoint x: 546, endPoint y: 321, distance: 77.4
click at [546, 317] on li "Enable a serial port, which is required to enable web VNC." at bounding box center [640, 309] width 350 height 14
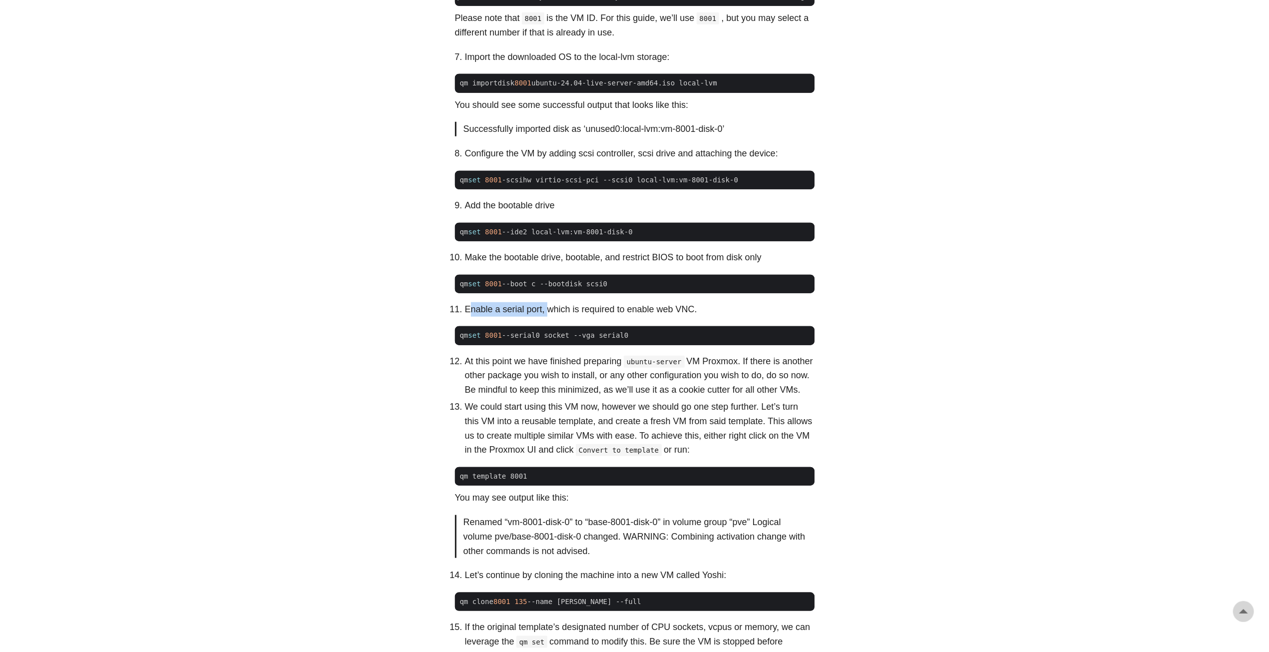
click at [546, 317] on li "Enable a serial port, which is required to enable web VNC." at bounding box center [640, 309] width 350 height 14
drag, startPoint x: 464, startPoint y: 322, endPoint x: 691, endPoint y: 320, distance: 226.2
click at [691, 317] on li "Enable a serial port, which is required to enable web VNC." at bounding box center [640, 309] width 350 height 14
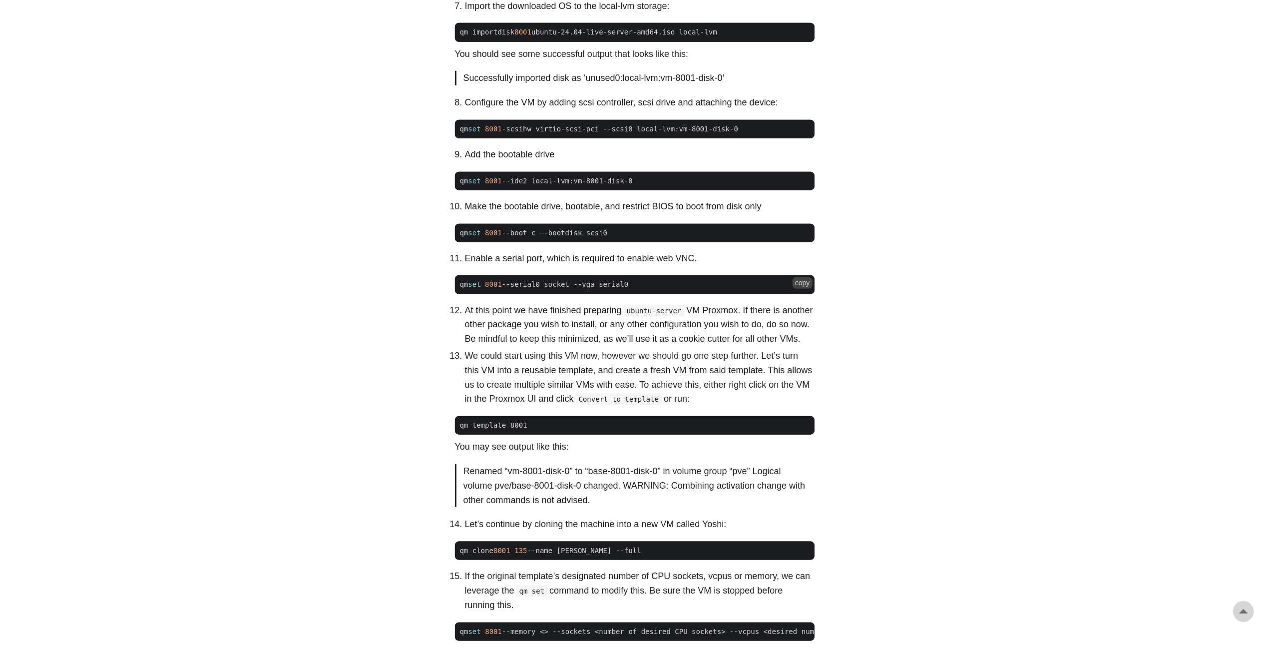
scroll to position [999, 0]
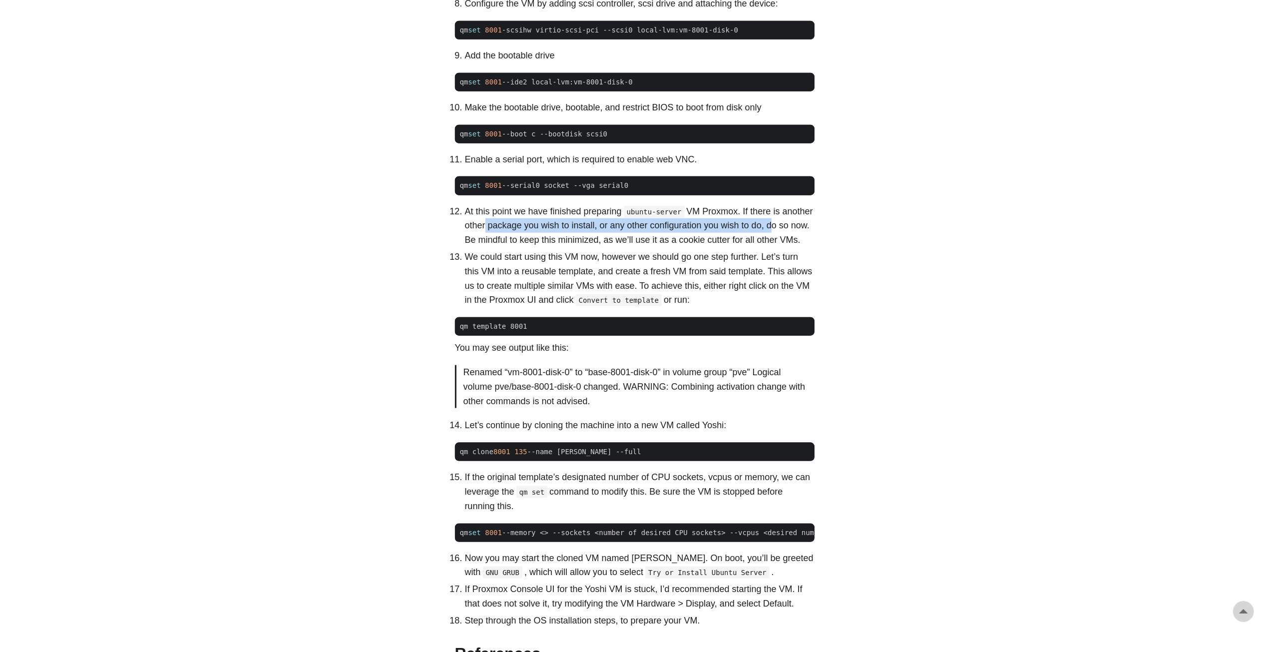
drag, startPoint x: 504, startPoint y: 241, endPoint x: 769, endPoint y: 238, distance: 265.2
click at [769, 238] on p "At this point we have finished preparing ubuntu-server VM Proxmox. If there is …" at bounding box center [640, 225] width 350 height 43
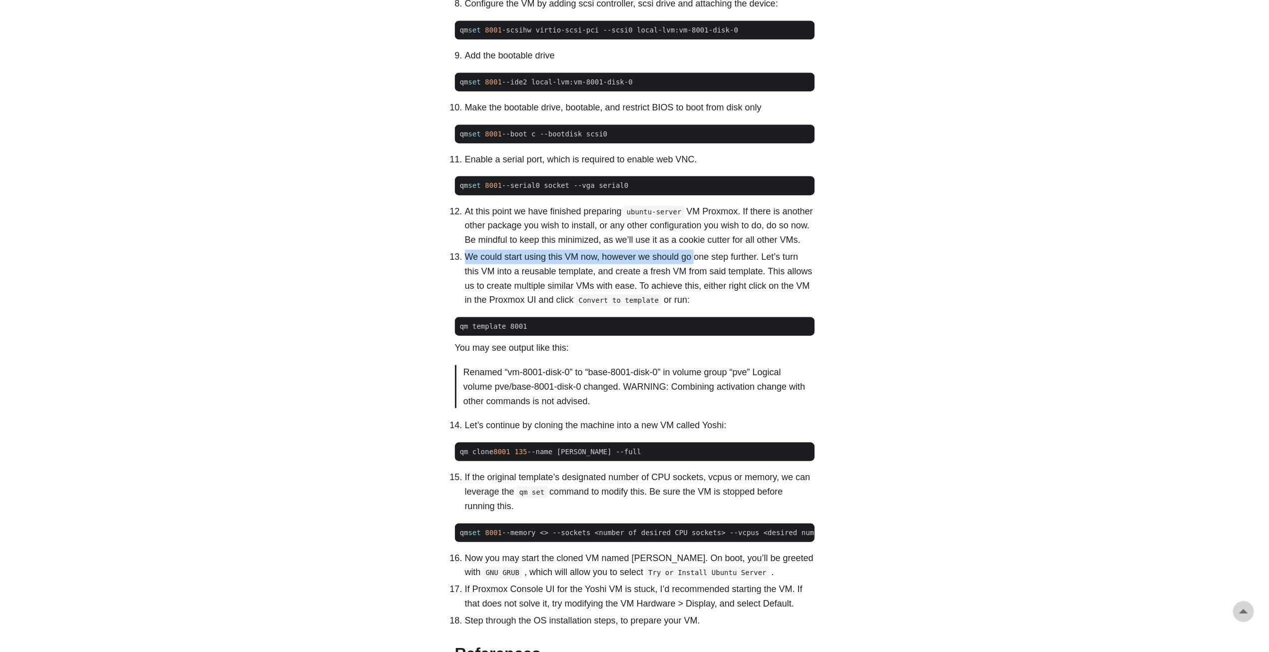
drag, startPoint x: 468, startPoint y: 270, endPoint x: 694, endPoint y: 266, distance: 226.2
click at [694, 266] on p "We could start using this VM now, however we should go one step further. Let’s …" at bounding box center [640, 278] width 350 height 57
drag, startPoint x: 557, startPoint y: 268, endPoint x: 584, endPoint y: 268, distance: 27.5
click at [584, 268] on p "We could start using this VM now, however we should go one step further. Let’s …" at bounding box center [640, 278] width 350 height 57
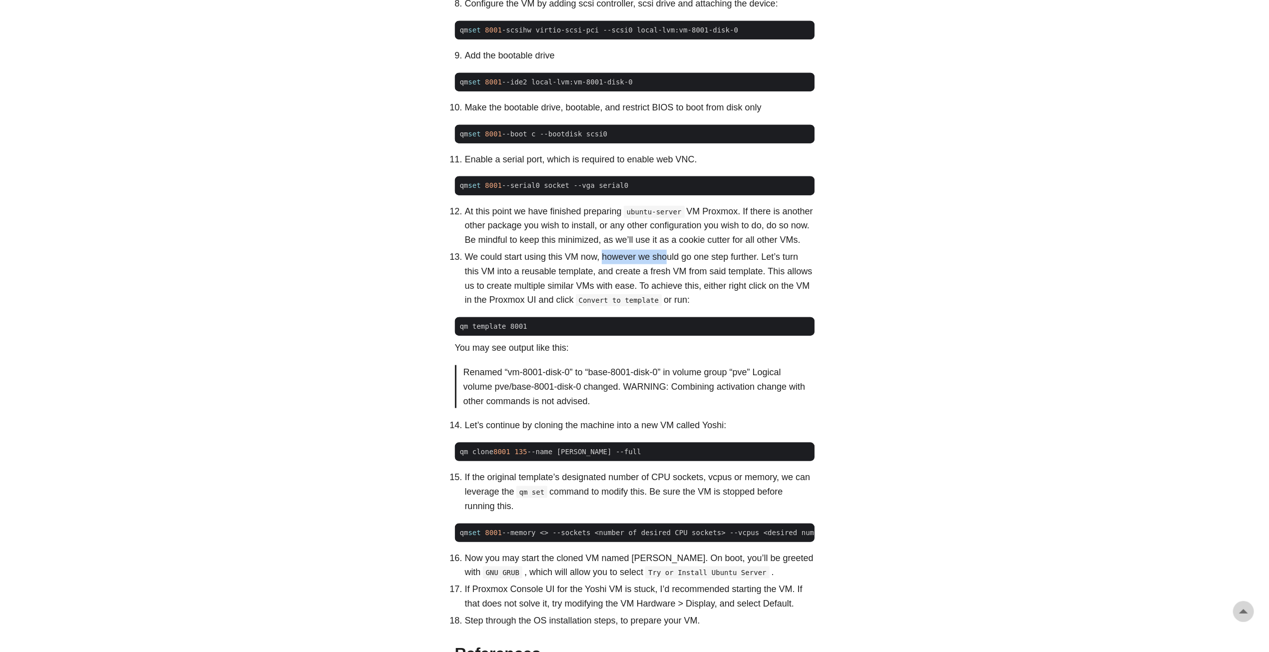
drag, startPoint x: 604, startPoint y: 268, endPoint x: 667, endPoint y: 268, distance: 62.4
click at [667, 268] on p "We could start using this VM now, however we should go one step further. Let’s …" at bounding box center [640, 278] width 350 height 57
drag, startPoint x: 471, startPoint y: 284, endPoint x: 762, endPoint y: 287, distance: 290.6
click at [762, 287] on p "We could start using this VM now, however we should go one step further. Let’s …" at bounding box center [640, 278] width 350 height 57
drag, startPoint x: 468, startPoint y: 297, endPoint x: 635, endPoint y: 297, distance: 166.8
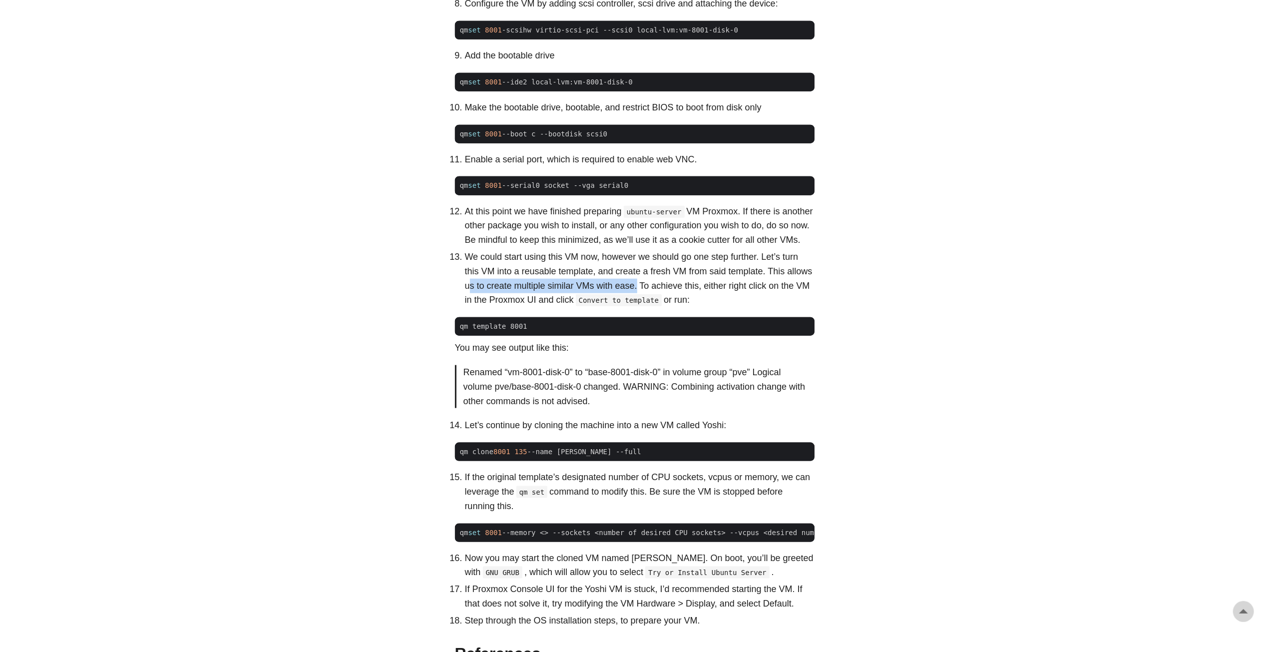
click at [635, 297] on p "We could start using this VM now, however we should go one step further. Let’s …" at bounding box center [640, 278] width 350 height 57
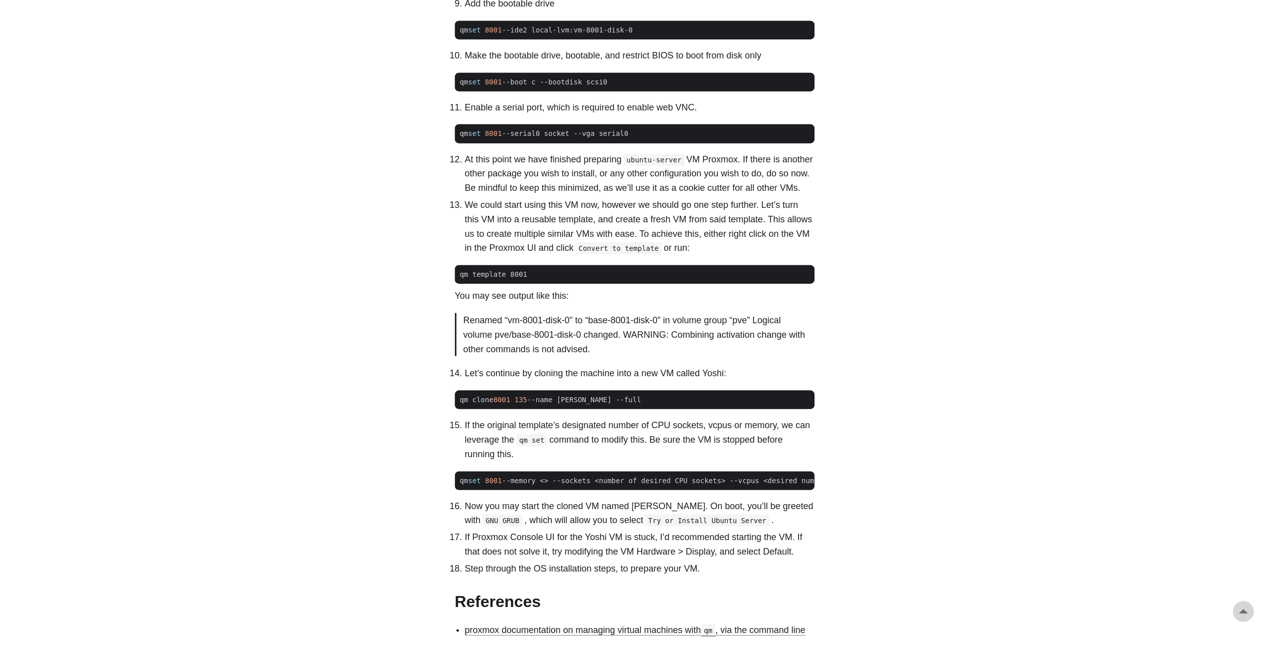
scroll to position [1148, 0]
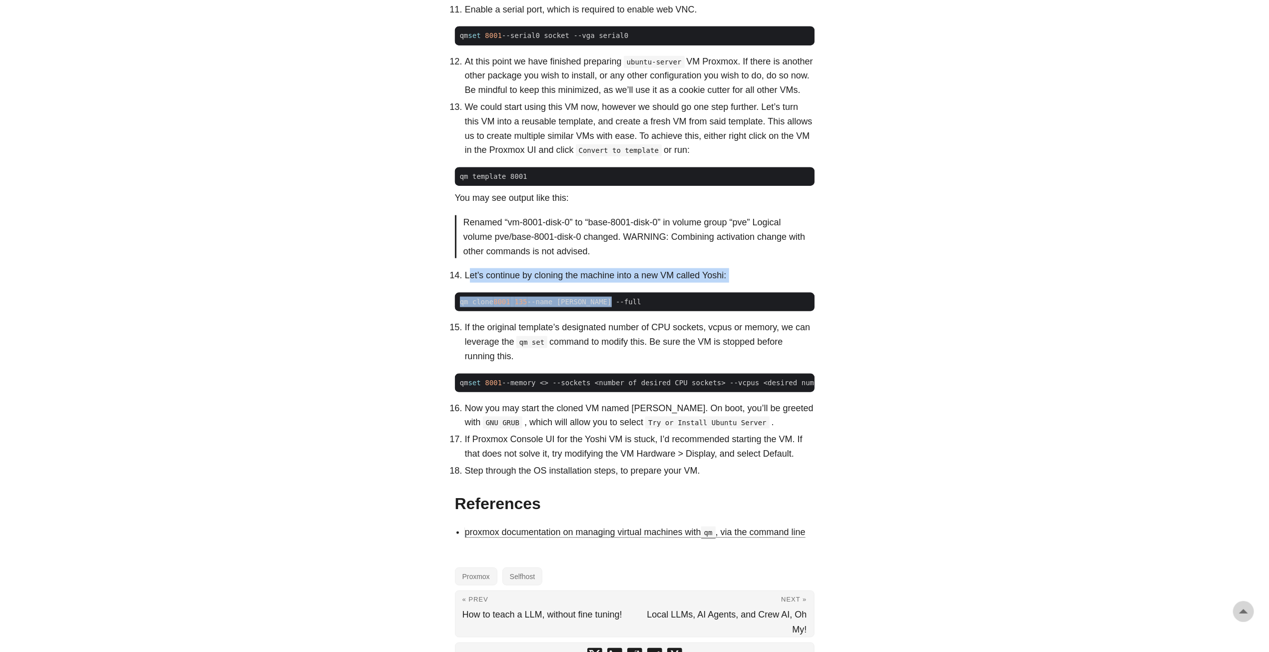
drag, startPoint x: 468, startPoint y: 289, endPoint x: 755, endPoint y: 294, distance: 287.1
click at [689, 283] on li "Let’s continue by cloning the machine into a new VM called Yoshi:" at bounding box center [640, 275] width 350 height 14
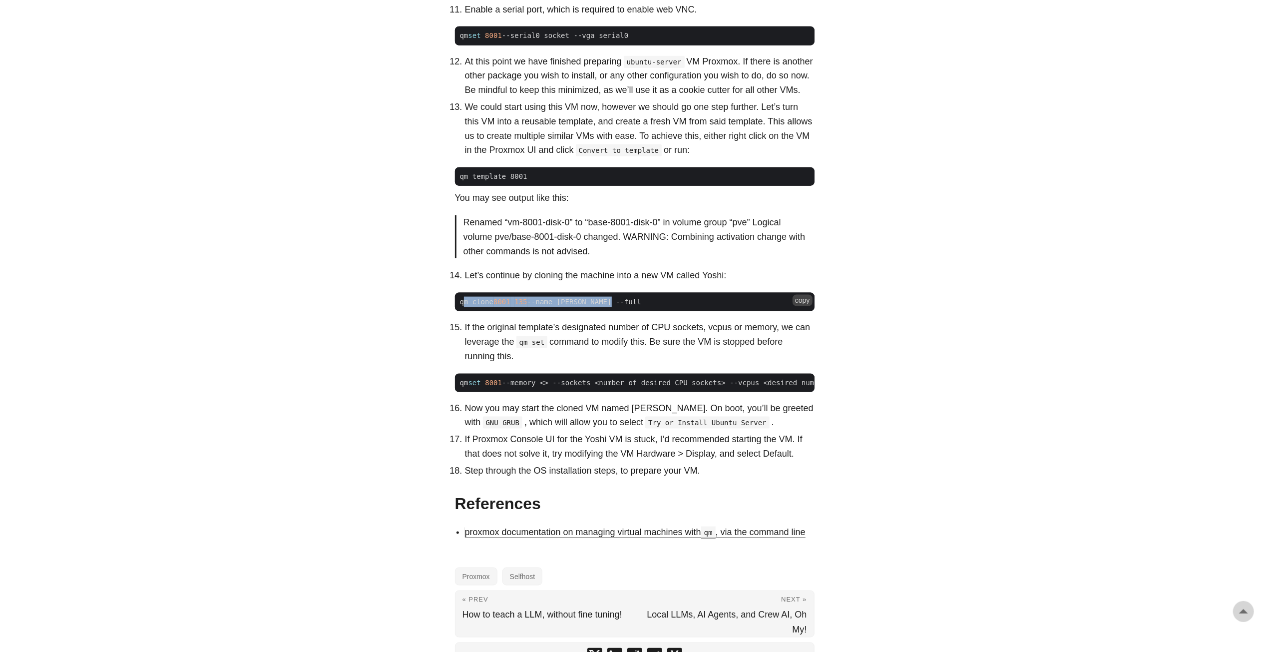
drag, startPoint x: 462, startPoint y: 314, endPoint x: 602, endPoint y: 311, distance: 140.3
click at [602, 307] on span "qm clone 8001 135 --name [PERSON_NAME] --full" at bounding box center [550, 302] width 191 height 10
click at [467, 346] on li "If the original template’s designated number of CPU sockets, vcpus or memory, w…" at bounding box center [640, 341] width 350 height 43
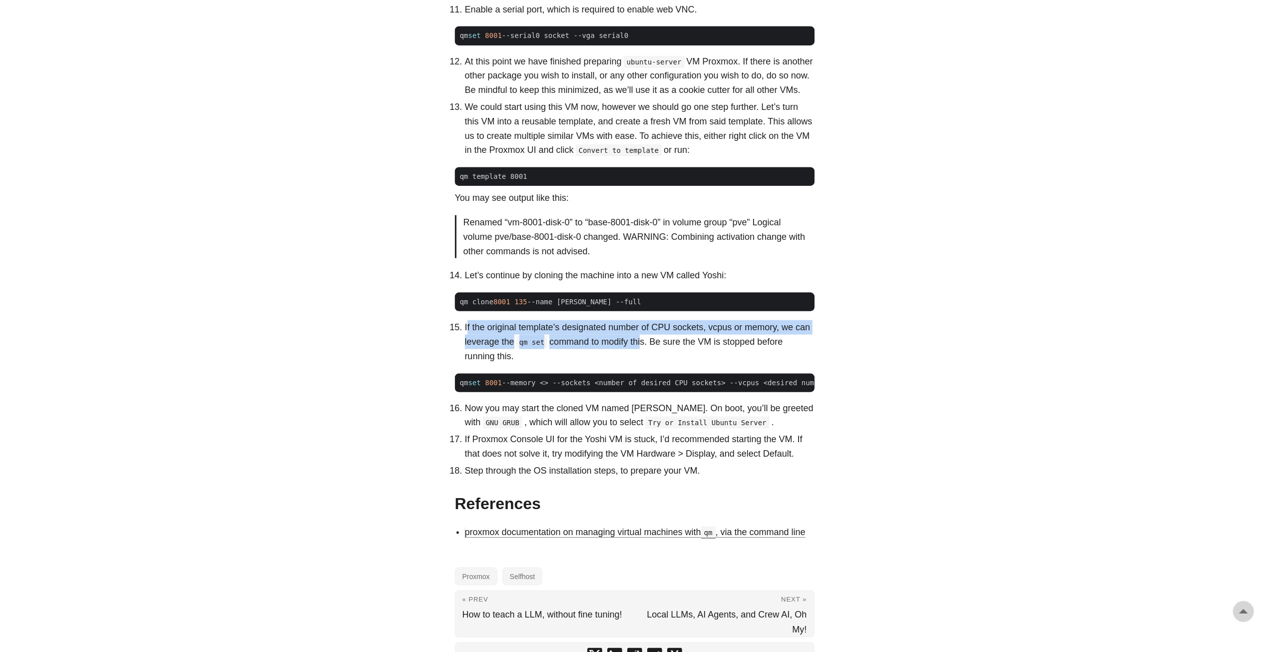
drag, startPoint x: 467, startPoint y: 338, endPoint x: 641, endPoint y: 349, distance: 174.1
click at [641, 349] on li "If the original template’s designated number of CPU sockets, vcpus or memory, w…" at bounding box center [640, 341] width 350 height 43
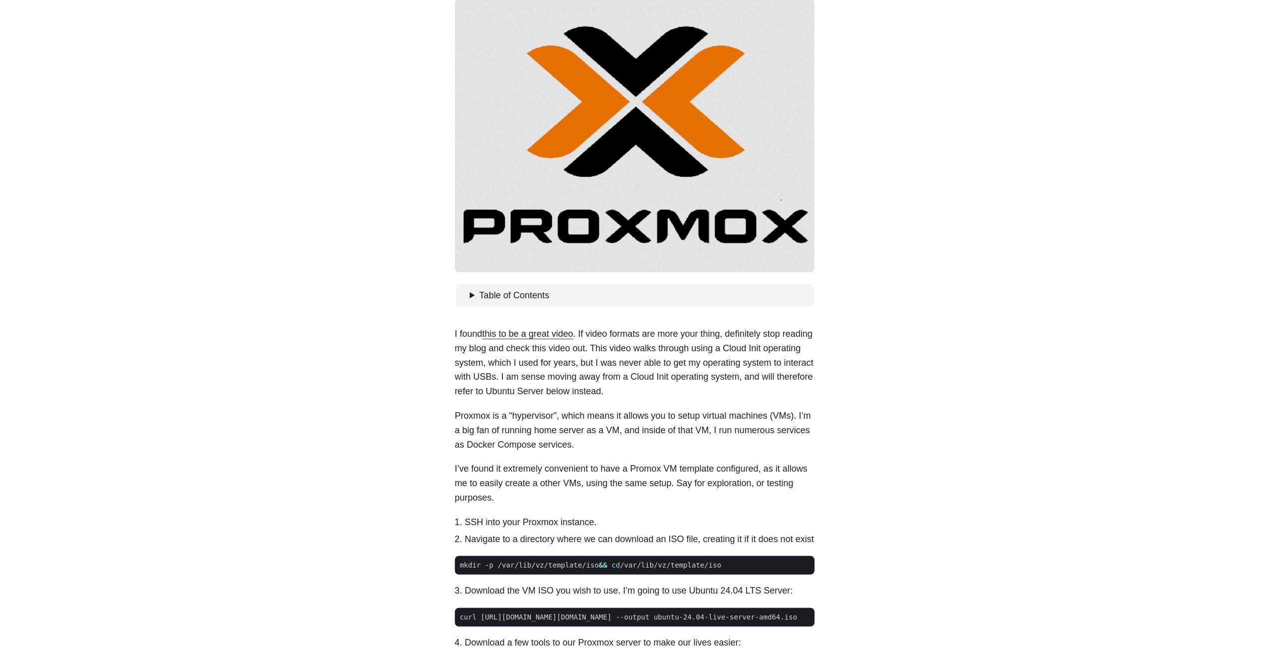
scroll to position [0, 0]
